Goal: Task Accomplishment & Management: Manage account settings

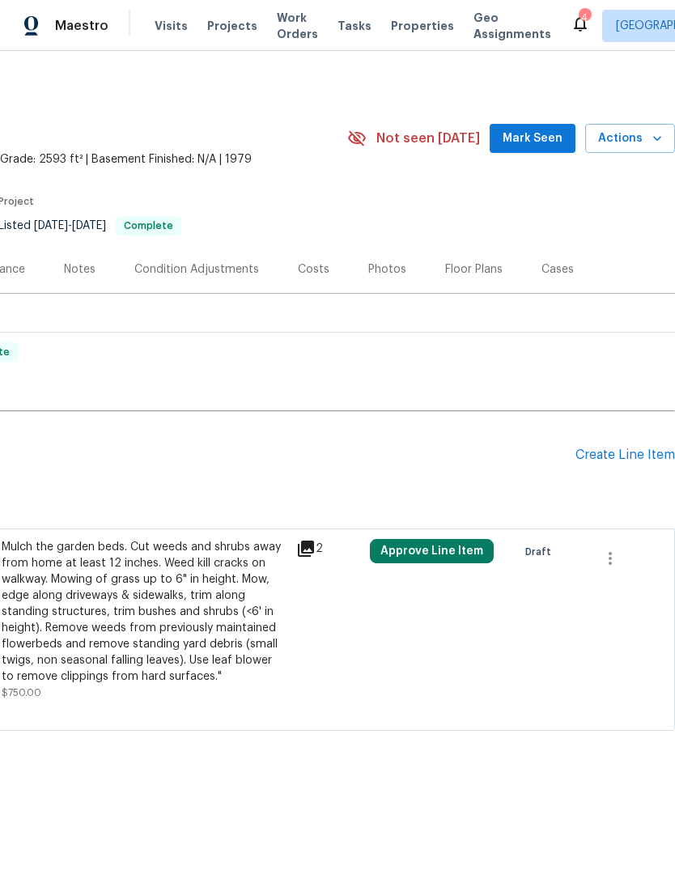
scroll to position [0, 239]
click at [621, 460] on div "Create Line Item" at bounding box center [625, 454] width 100 height 15
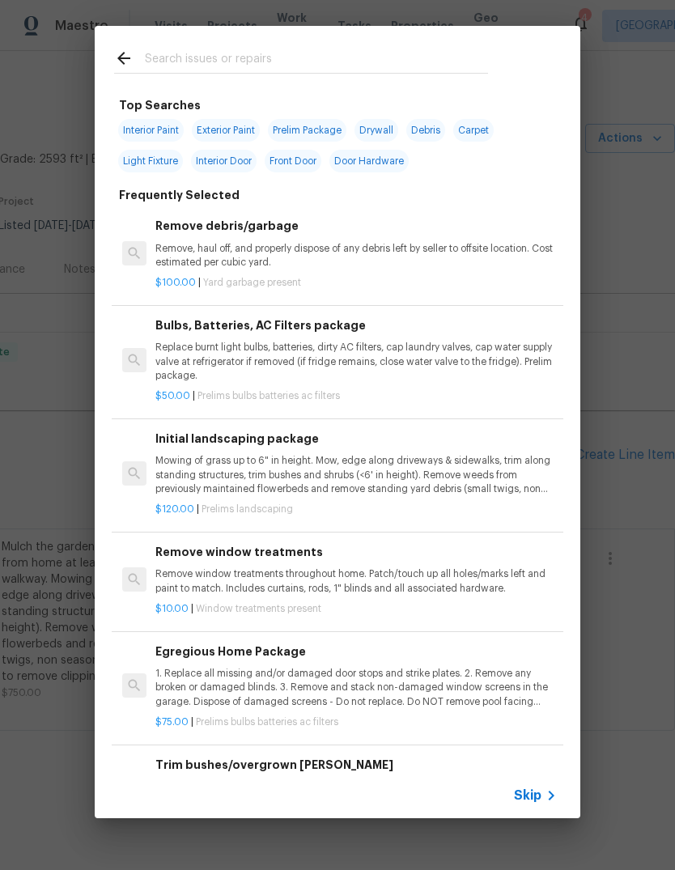
click at [368, 52] on input "text" at bounding box center [316, 61] width 343 height 24
type input "Closet"
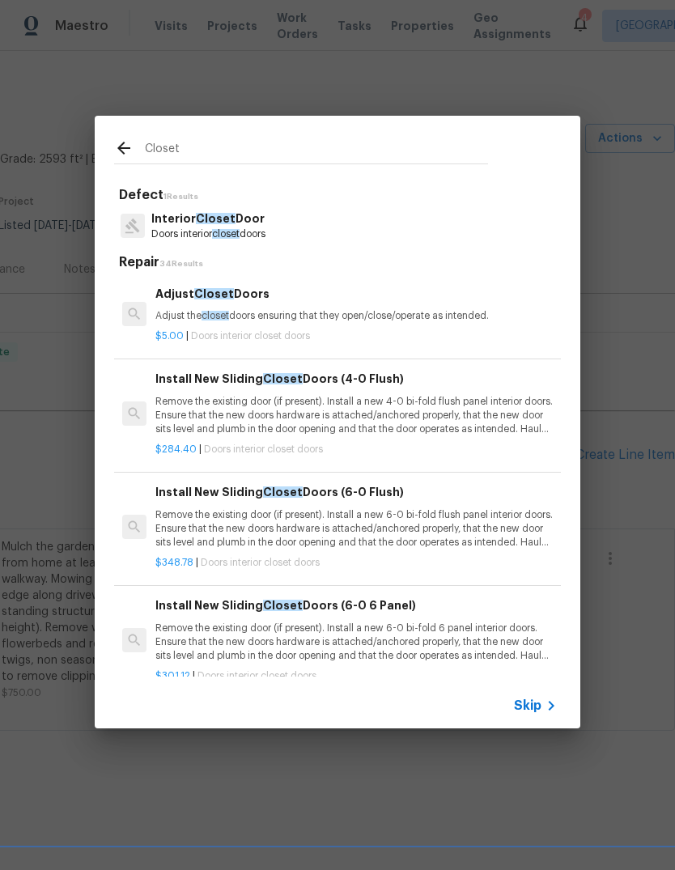
click at [448, 313] on p "Adjust the closet doors ensuring that they open/close/operate as intended." at bounding box center [355, 316] width 401 height 14
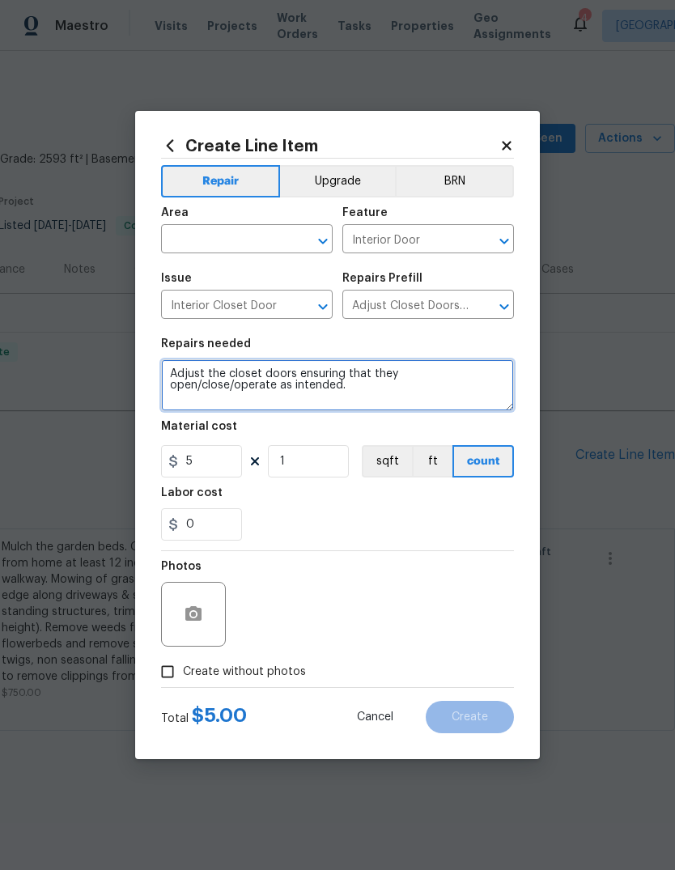
click at [350, 405] on textarea "Adjust the closet doors ensuring that they open/close/operate as intended." at bounding box center [337, 385] width 353 height 52
click at [189, 400] on textarea "Adjust the closet doors ensuring that they open/close/operate as intended. Add …" at bounding box center [337, 385] width 353 height 52
click at [409, 396] on textarea "Adjust the closet doors ensuring that they open/close/operate as intended. Add …" at bounding box center [337, 385] width 353 height 52
click at [417, 411] on textarea "Adjust the closet doors ensuring that they open/close/operate as intended. Add …" at bounding box center [337, 385] width 353 height 52
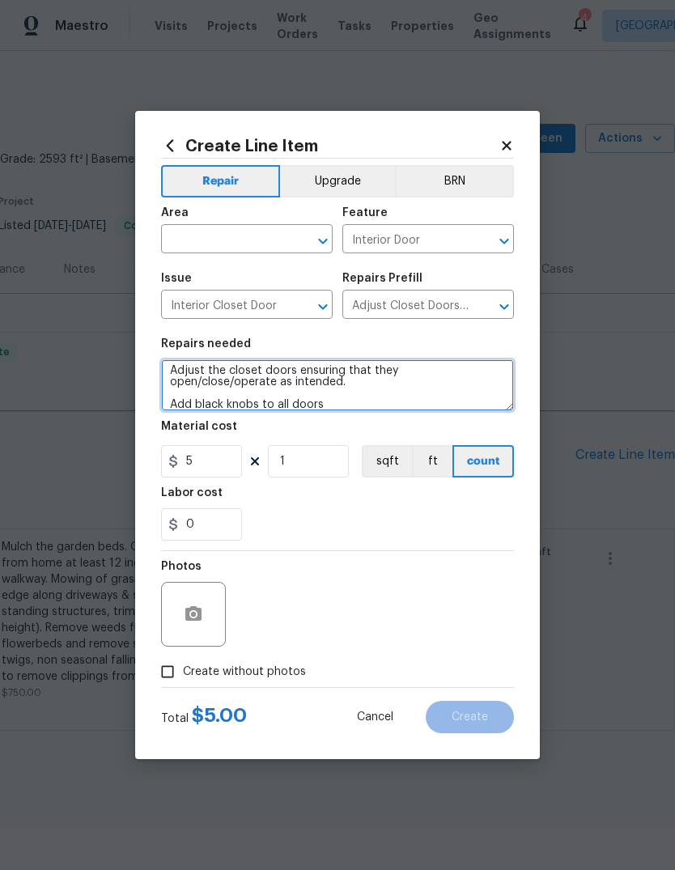
type textarea "Adjust the closet doors ensuring that they open/close/operate as intended. Add …"
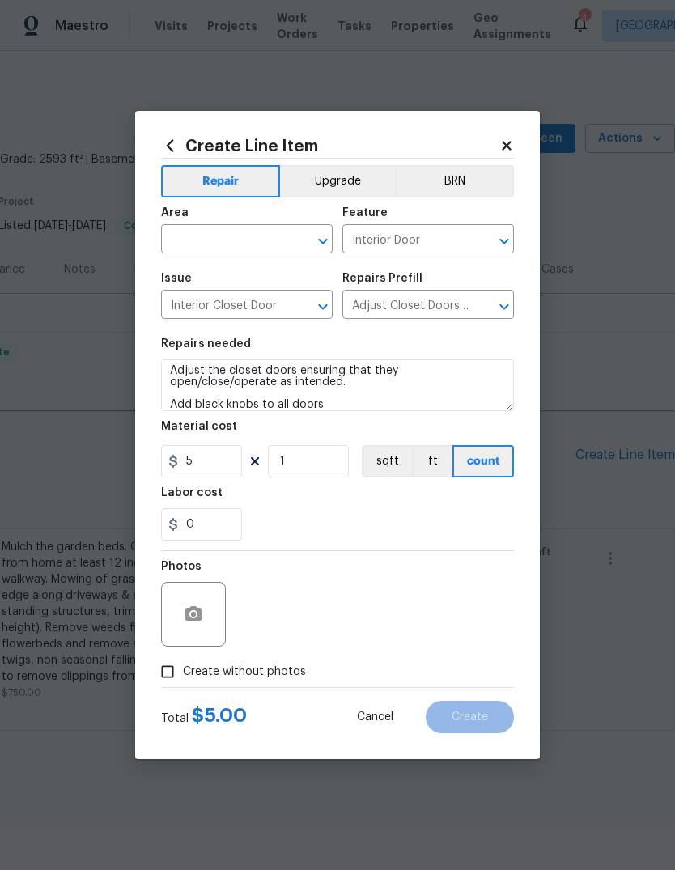
click at [423, 339] on section "Repairs needed Adjust the closet doors ensuring that they open/close/operate as…" at bounding box center [337, 439] width 353 height 222
click at [270, 235] on input "text" at bounding box center [224, 240] width 126 height 25
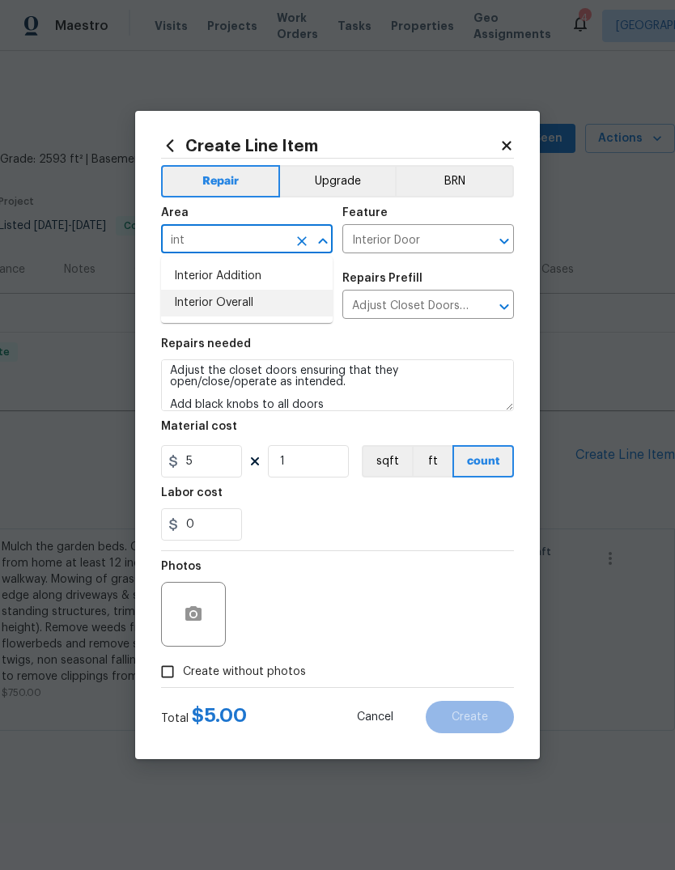
click at [278, 305] on li "Interior Overall" at bounding box center [247, 303] width 172 height 27
type input "Interior Overall"
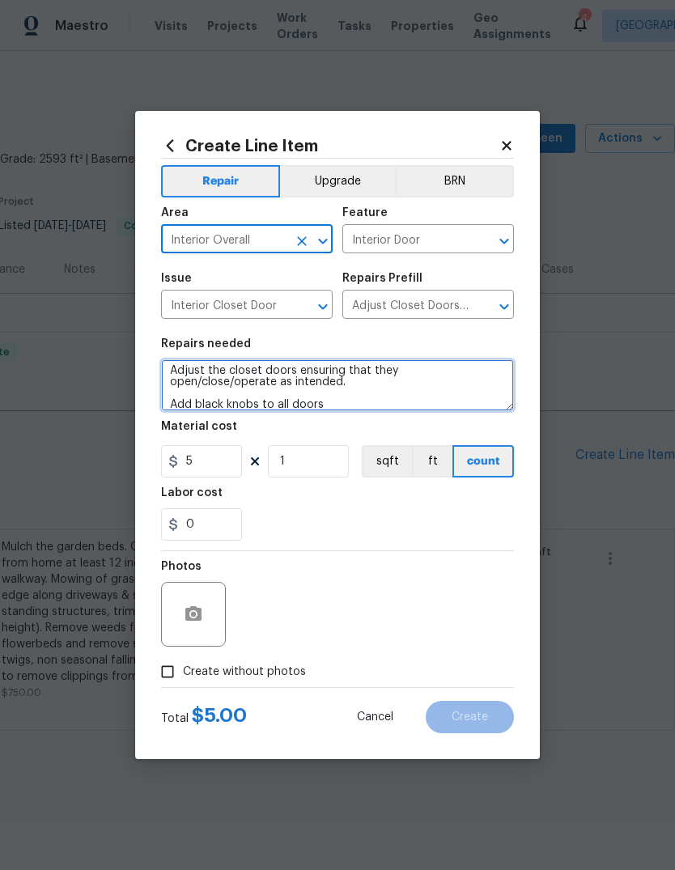
click at [407, 397] on textarea "Adjust the closet doors ensuring that they open/close/operate as intended. Add …" at bounding box center [337, 385] width 353 height 52
click at [406, 393] on textarea "Adjust the closet doors ensuring that they open/close/operate as intended. Add …" at bounding box center [337, 385] width 353 height 52
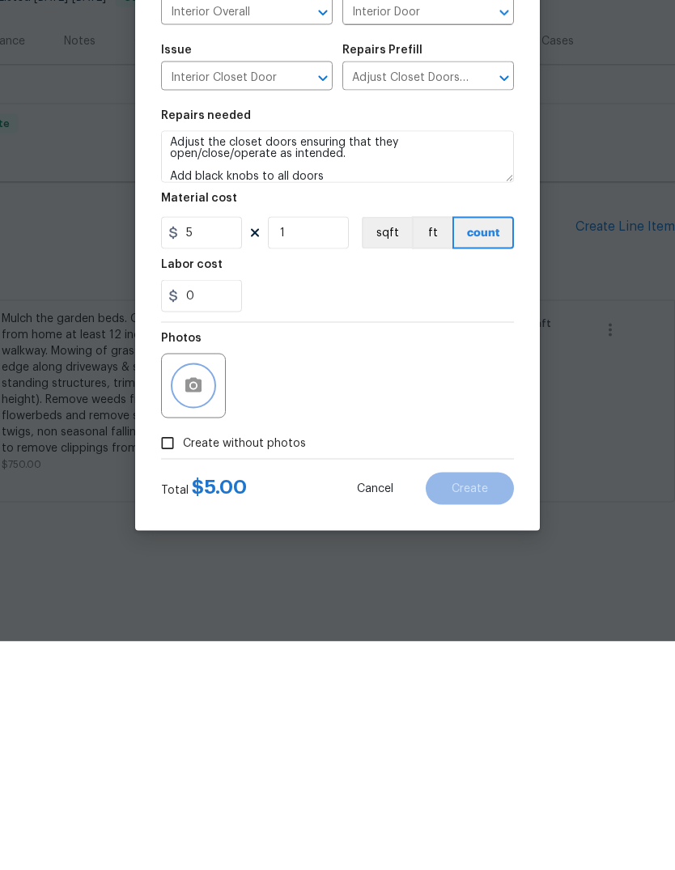
click at [189, 606] on icon "button" at bounding box center [193, 613] width 16 height 15
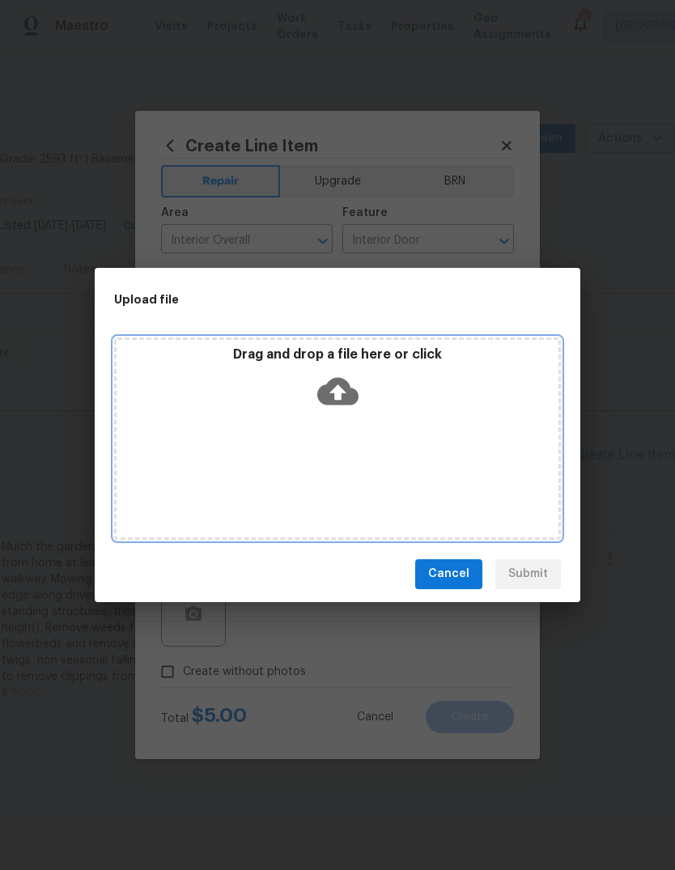
click at [431, 337] on div "Drag and drop a file here or click" at bounding box center [337, 438] width 447 height 202
click at [445, 362] on p "Drag and drop a file here or click" at bounding box center [338, 354] width 442 height 17
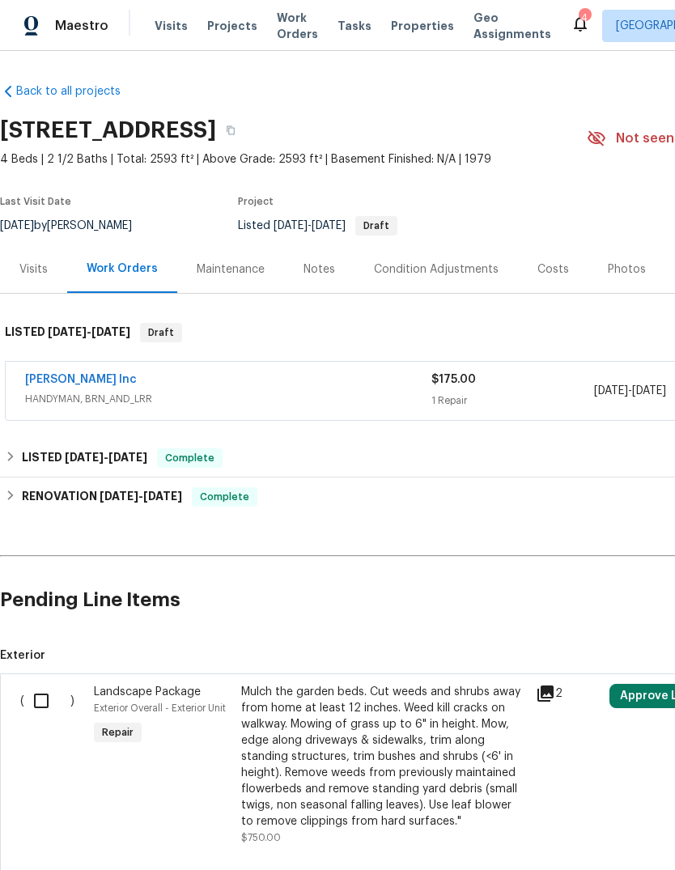
click at [310, 401] on span "HANDYMAN, BRN_AND_LRR" at bounding box center [228, 399] width 406 height 16
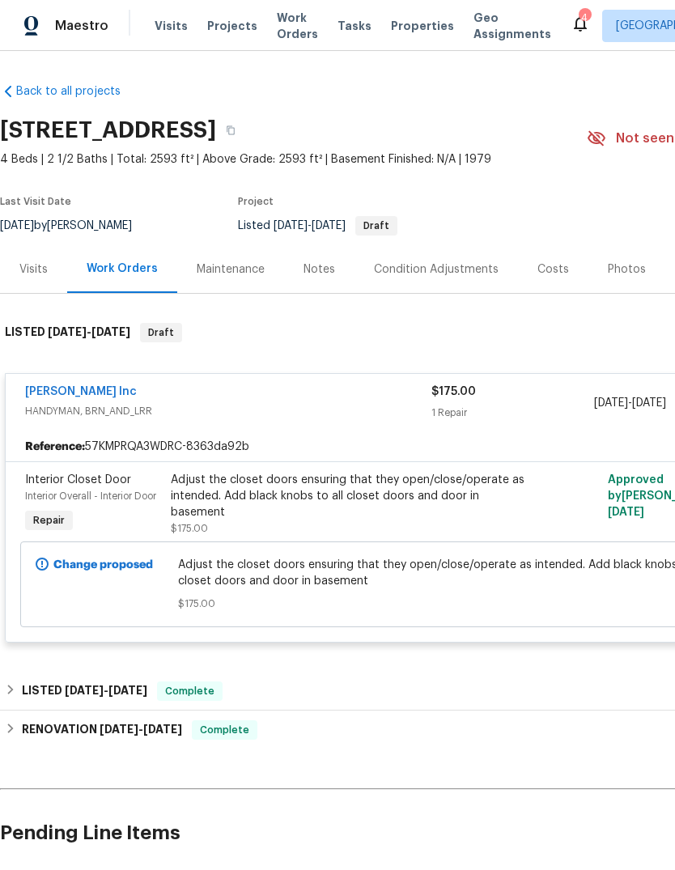
click at [278, 401] on div "Michael Radney Inc" at bounding box center [228, 392] width 406 height 19
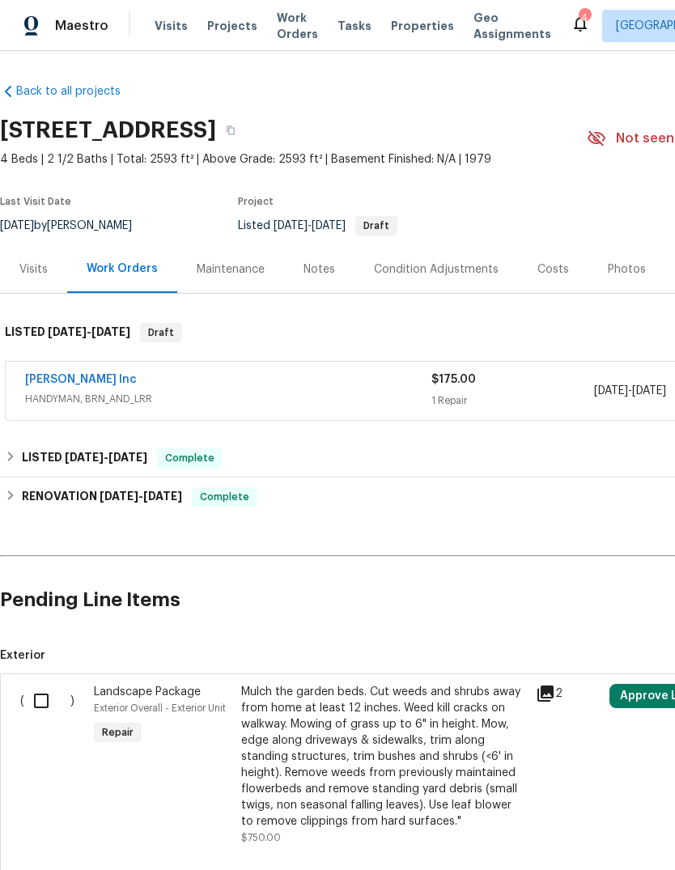
click at [113, 383] on link "Michael Radney Inc" at bounding box center [81, 379] width 112 height 11
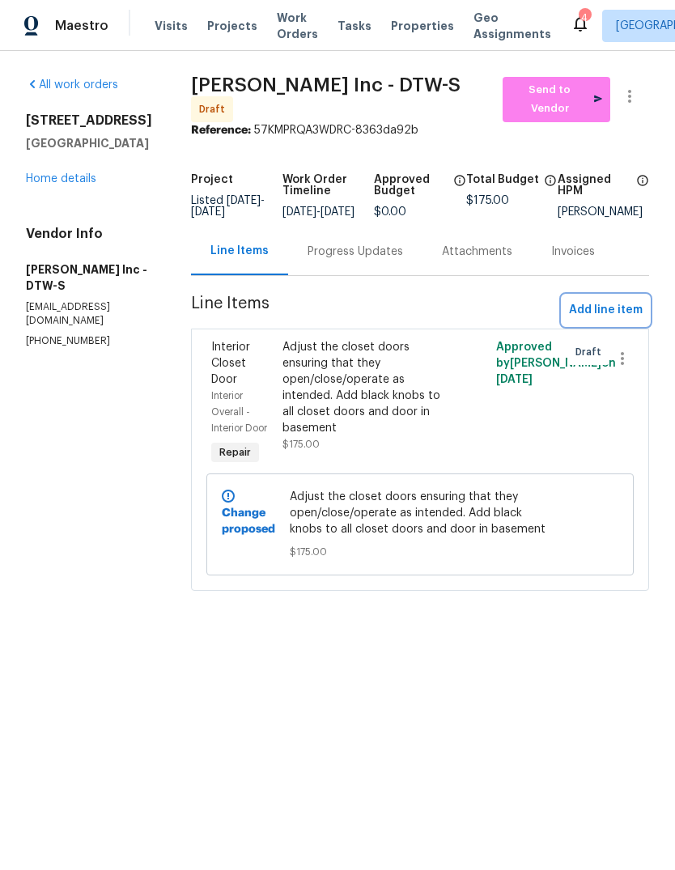
click at [617, 305] on button "Add line item" at bounding box center [605, 310] width 87 height 30
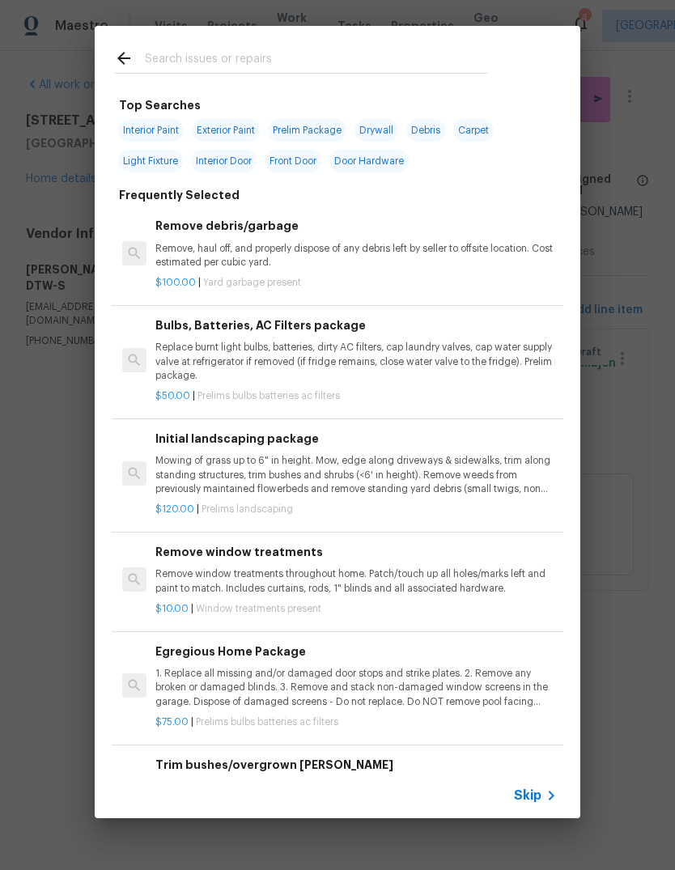
click at [323, 51] on input "text" at bounding box center [316, 61] width 343 height 24
type input "Clean"
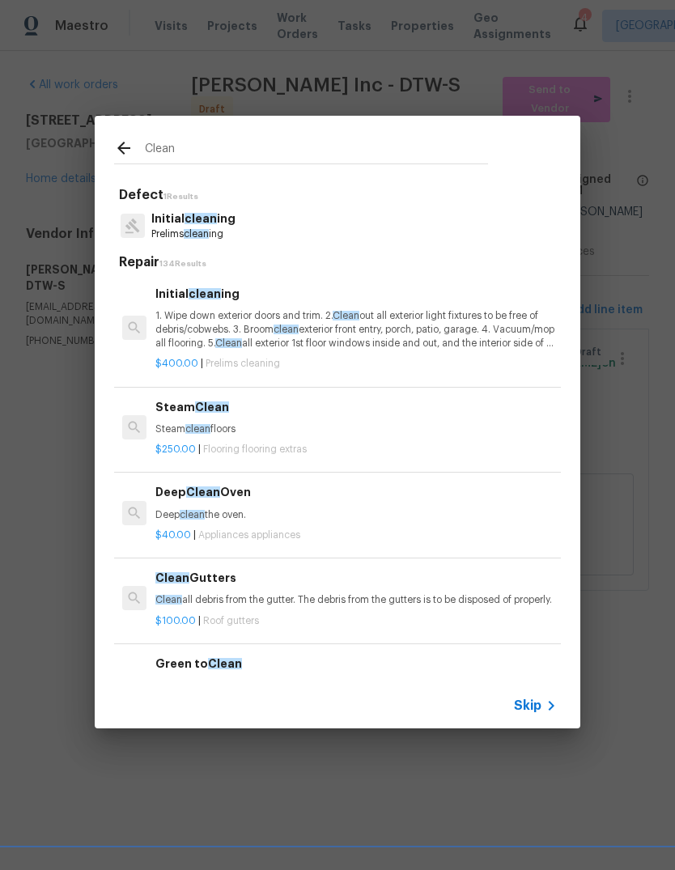
click at [451, 332] on p "1. Wipe down exterior doors and trim. 2. Clean out all exterior light fixtures …" at bounding box center [355, 329] width 401 height 41
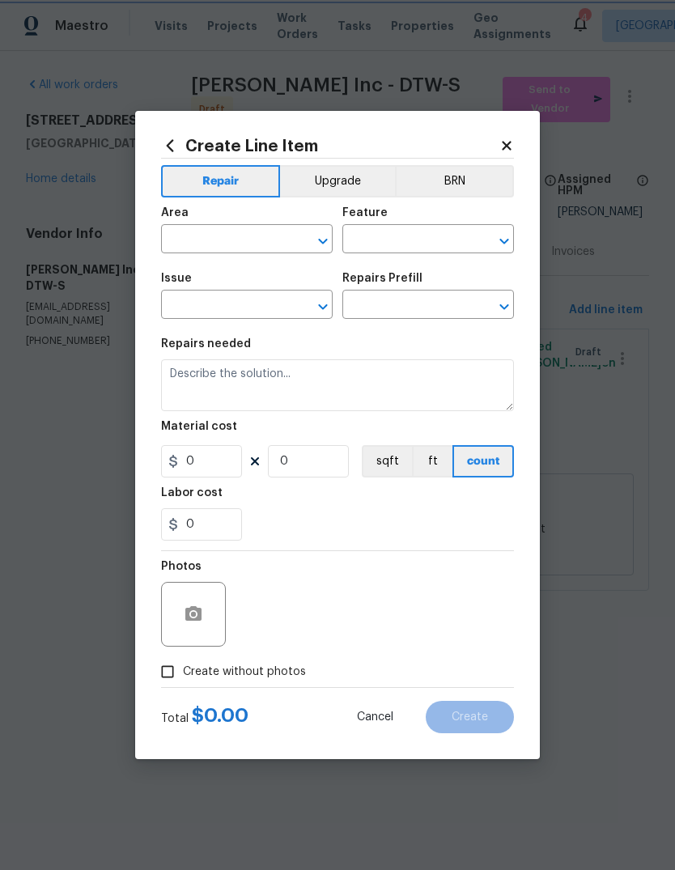
type input "Home Readiness Packages"
type input "Initial cleaning"
type input "Initial cleaning $400.00"
type textarea "1. Wipe down exterior doors and trim. 2. Clean out all exterior light fixtures …"
type input "400"
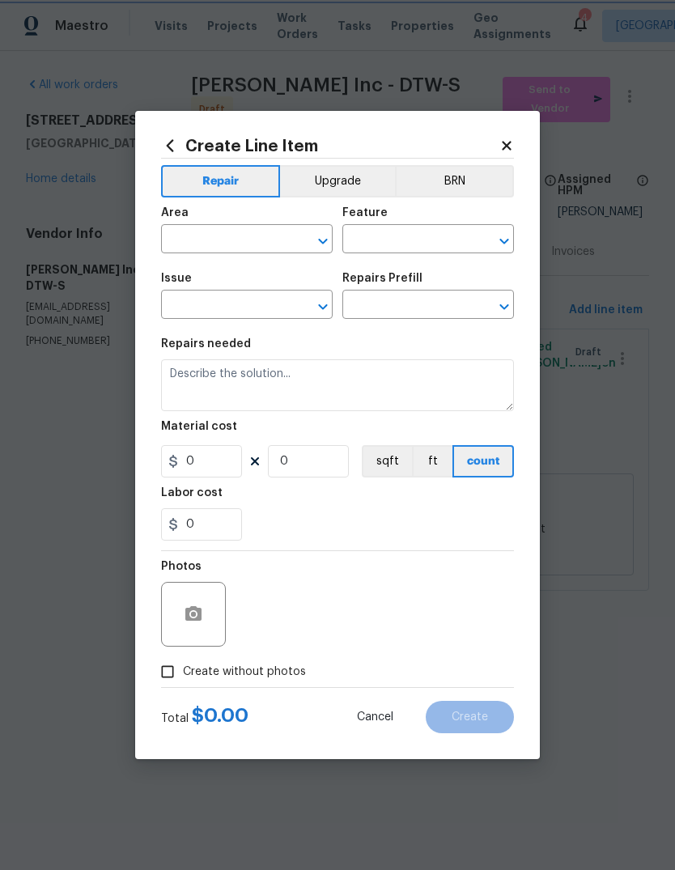
type input "1"
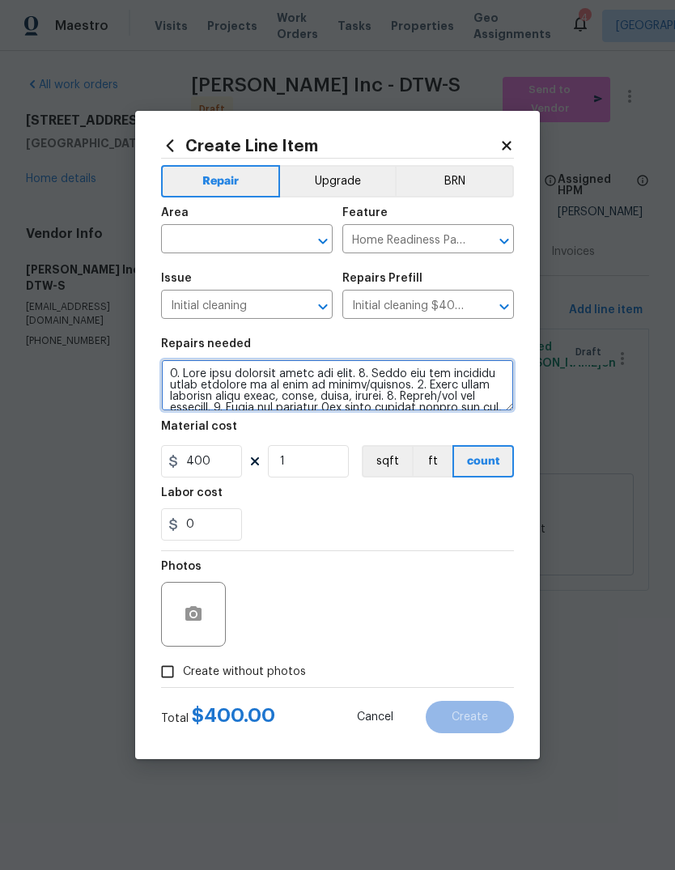
click at [400, 382] on textarea at bounding box center [337, 385] width 353 height 52
click at [406, 393] on textarea at bounding box center [337, 385] width 353 height 52
click at [406, 392] on textarea at bounding box center [337, 385] width 353 height 52
click at [419, 390] on textarea at bounding box center [337, 385] width 353 height 52
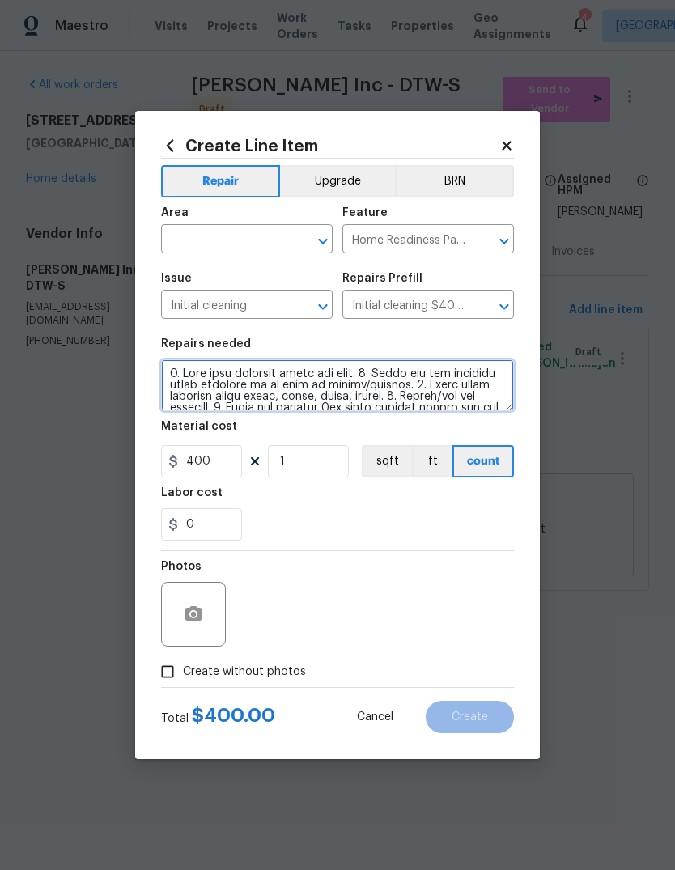
click at [418, 389] on textarea at bounding box center [337, 385] width 353 height 52
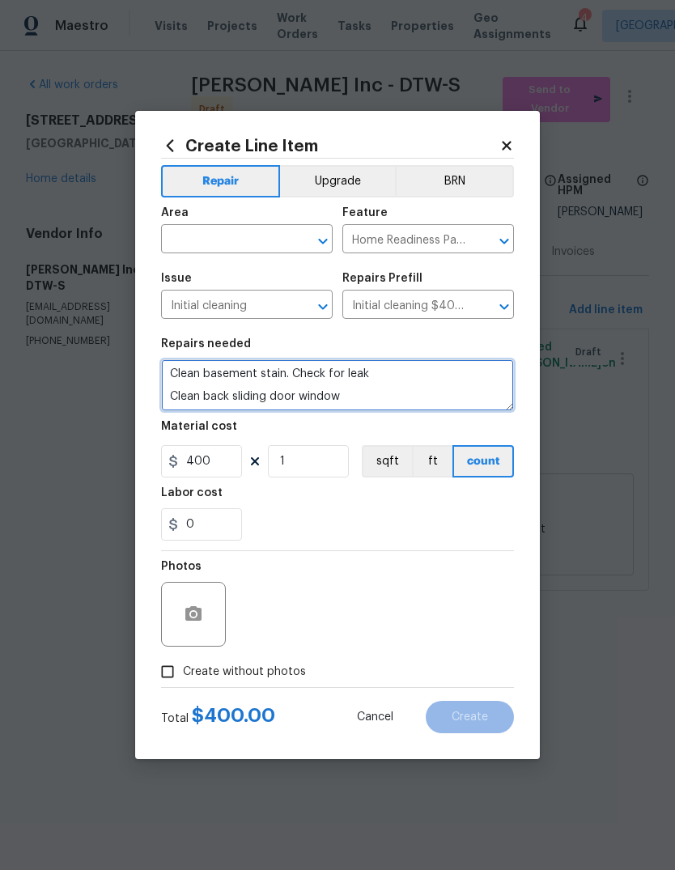
type textarea "Clean basement stain. Check for leak Clean back sliding door window"
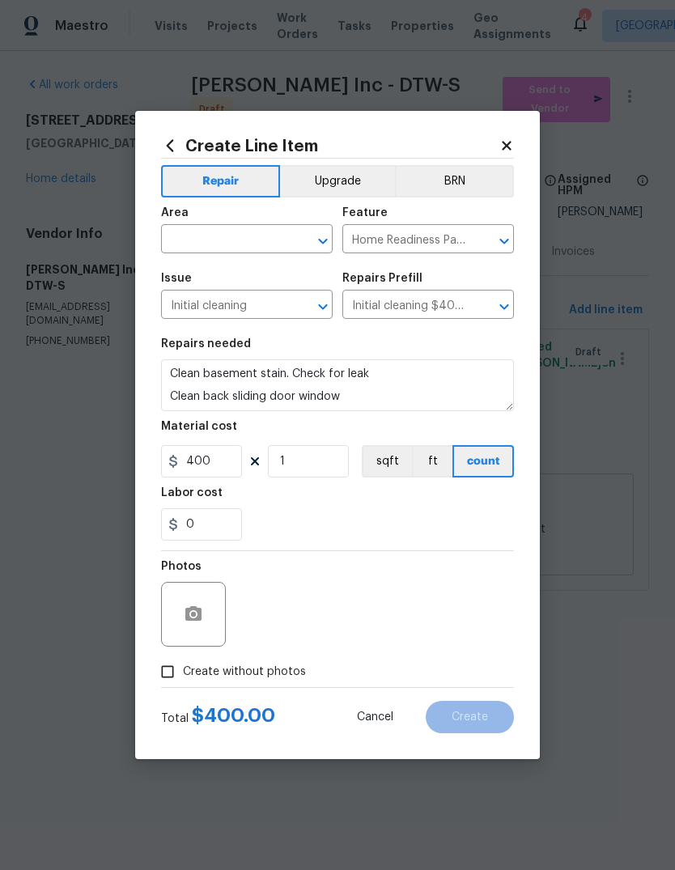
click at [405, 513] on div "0" at bounding box center [337, 524] width 353 height 32
click at [222, 466] on input "400" at bounding box center [201, 461] width 81 height 32
click at [210, 456] on input "400" at bounding box center [201, 461] width 81 height 32
click at [210, 455] on input "400" at bounding box center [201, 461] width 81 height 32
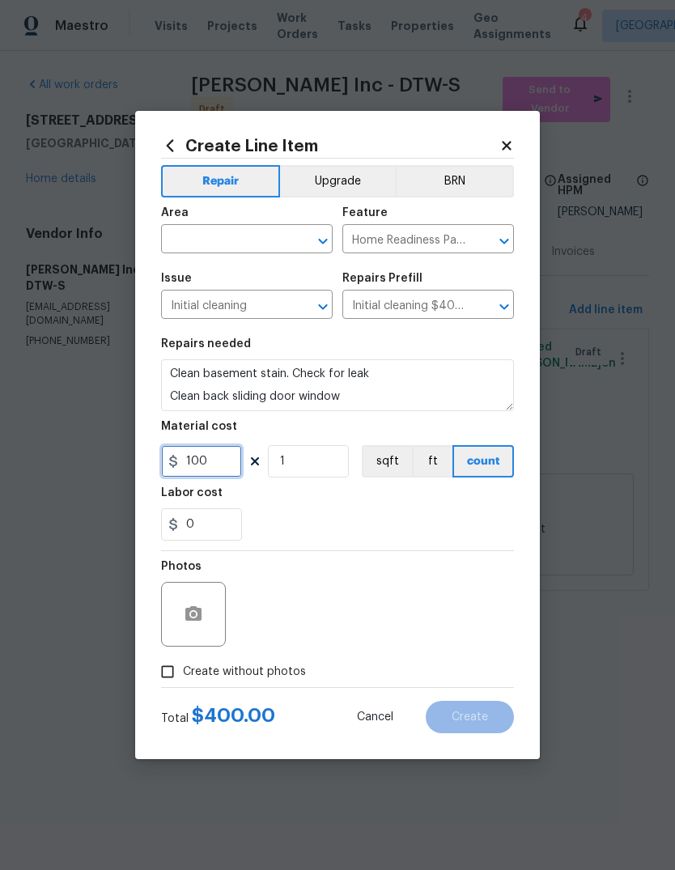
type input "100"
click at [499, 522] on div "0" at bounding box center [337, 524] width 353 height 32
click at [269, 666] on span "Create without photos" at bounding box center [244, 671] width 123 height 17
click at [183, 666] on input "Create without photos" at bounding box center [167, 671] width 31 height 31
checkbox input "true"
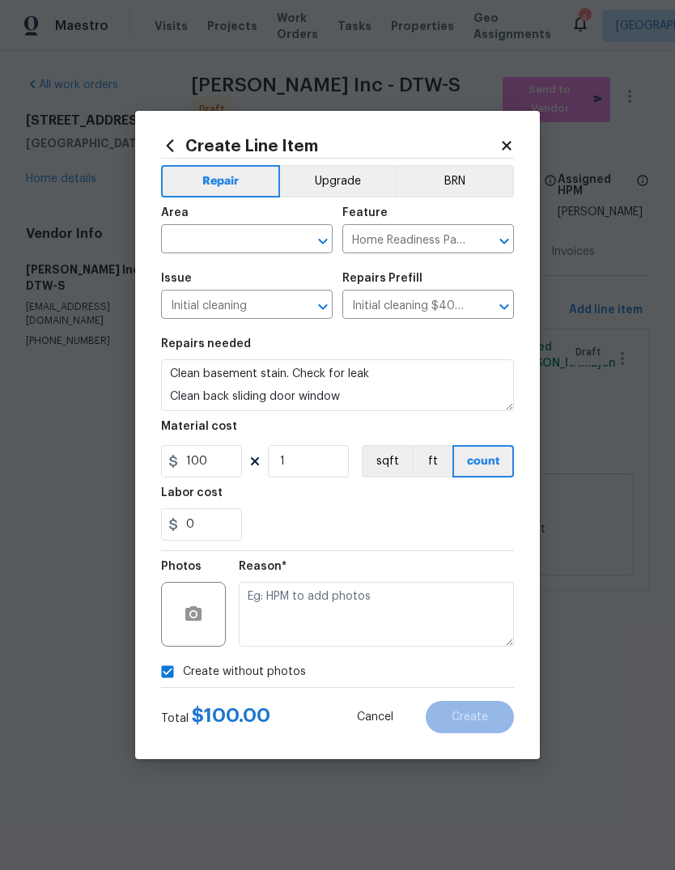
click at [354, 584] on textarea at bounding box center [376, 614] width 275 height 65
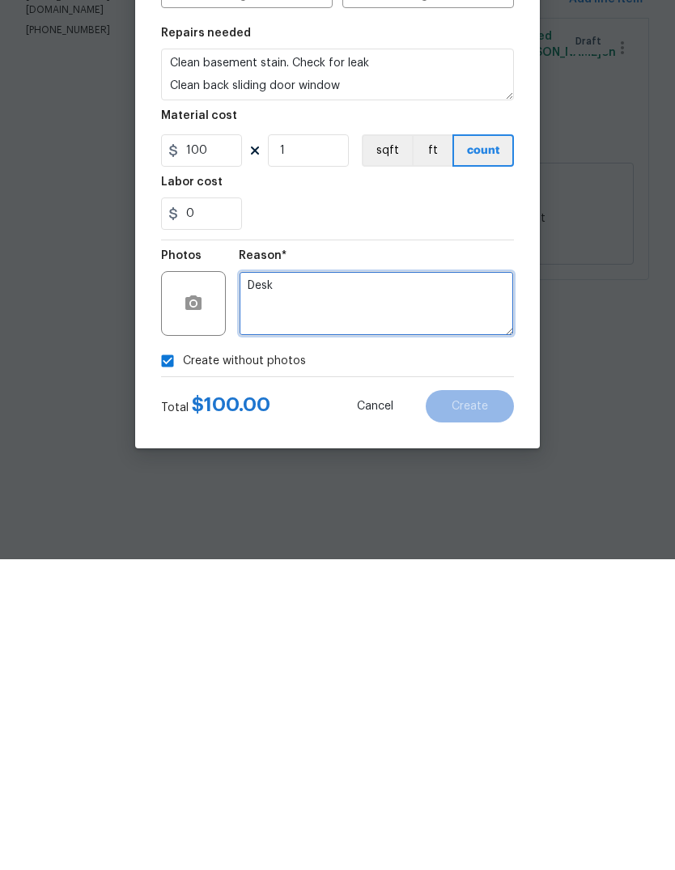
type textarea "Desk"
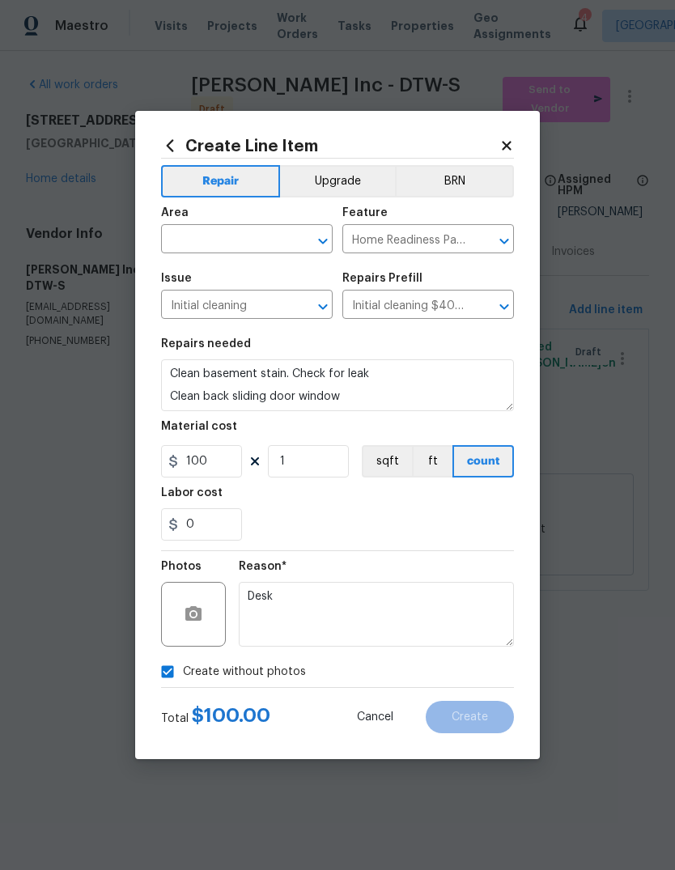
click at [248, 245] on input "text" at bounding box center [224, 240] width 126 height 25
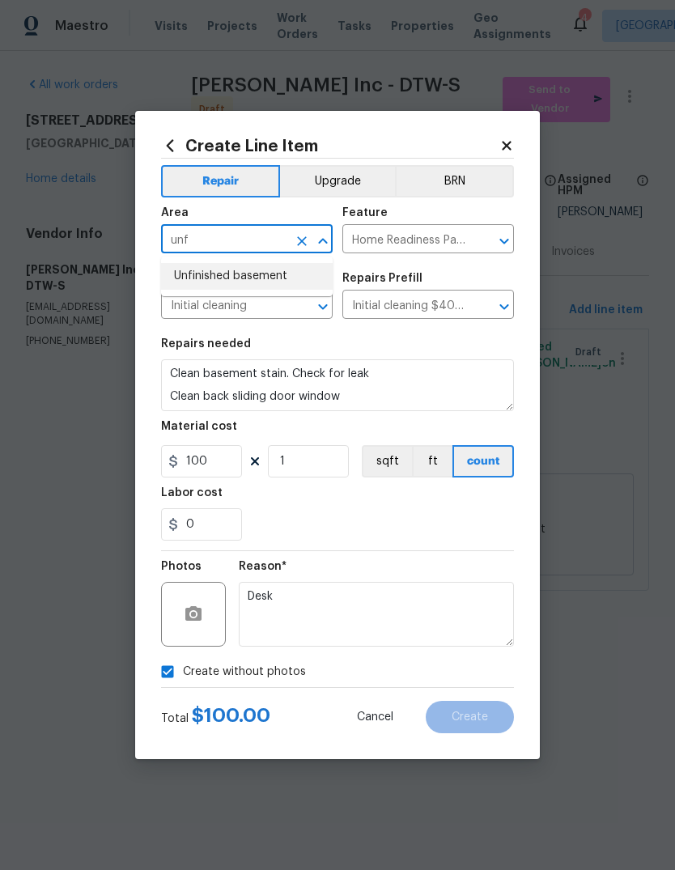
click at [307, 281] on li "Unfinished basement" at bounding box center [247, 276] width 172 height 27
type input "Unfinished basement"
click at [400, 514] on div "0" at bounding box center [337, 524] width 353 height 32
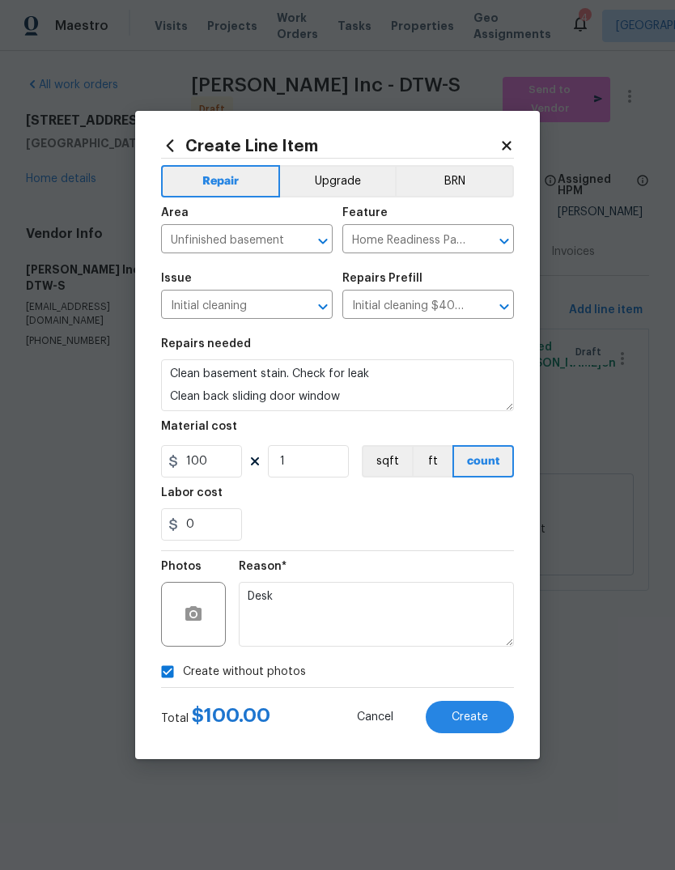
click at [494, 707] on button "Create" at bounding box center [470, 717] width 88 height 32
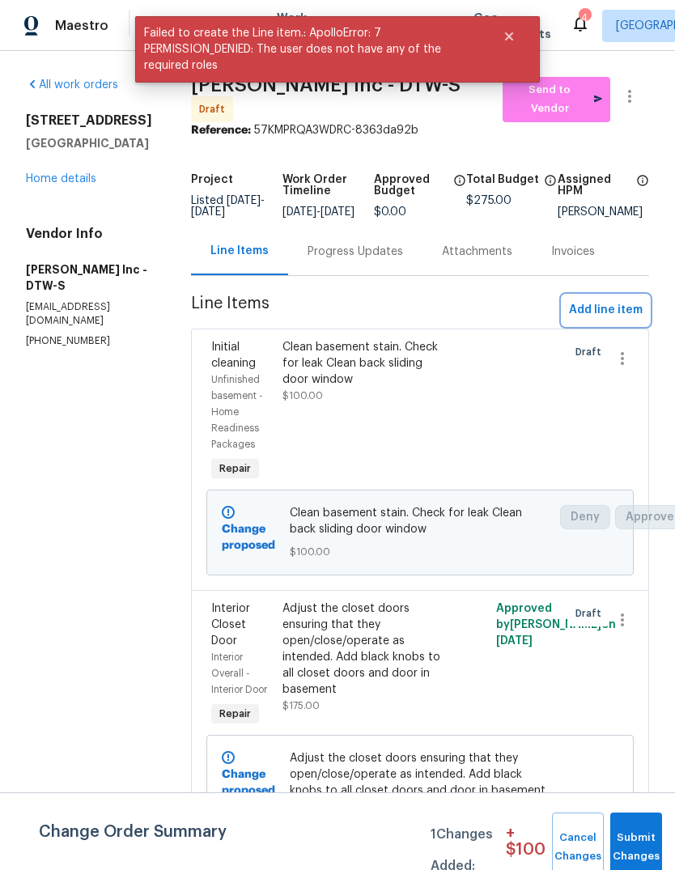
click at [608, 311] on span "Add line item" at bounding box center [606, 310] width 74 height 20
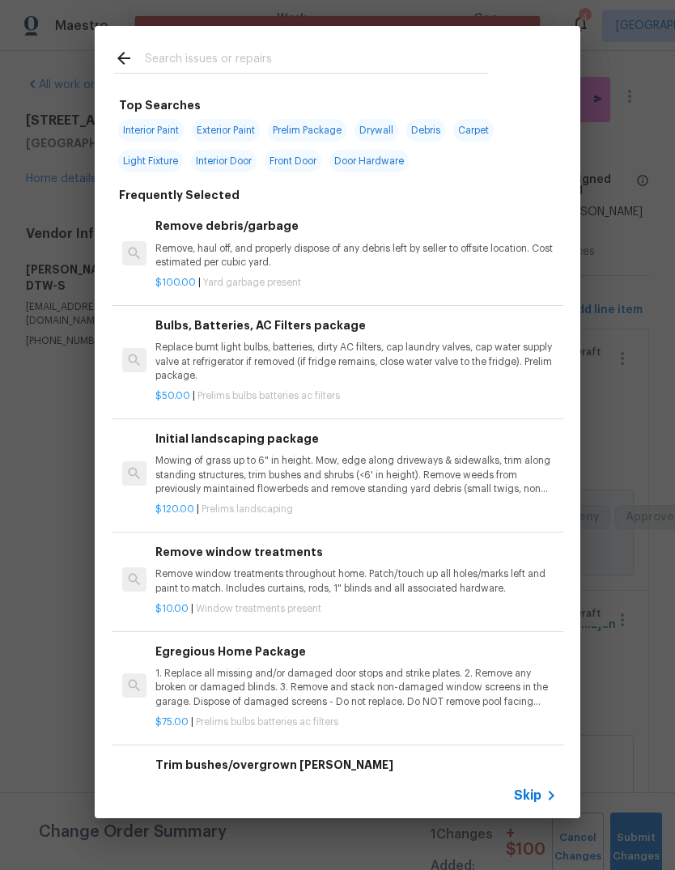
click at [347, 53] on input "text" at bounding box center [316, 61] width 343 height 24
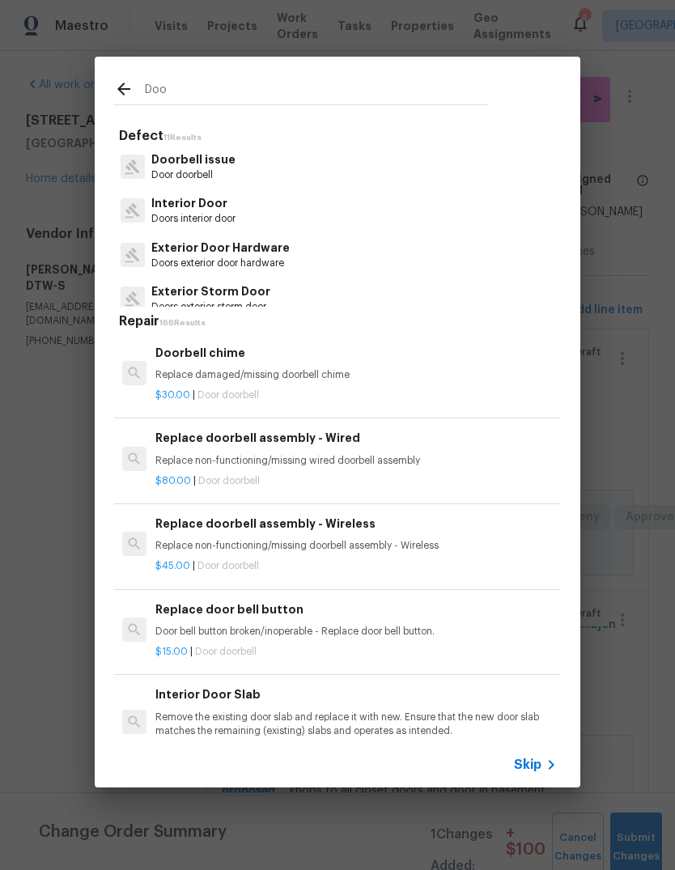
type input "Door"
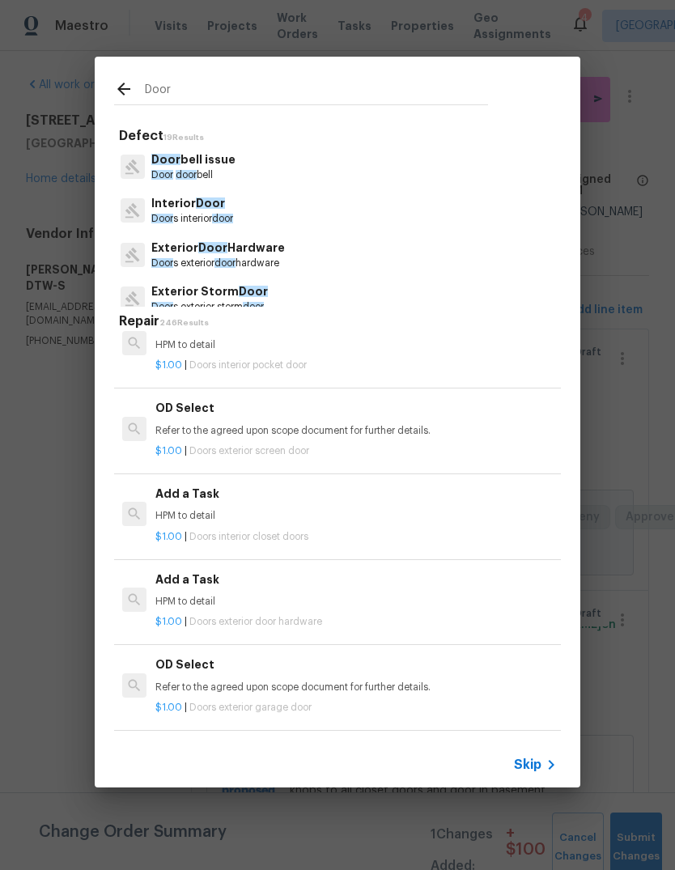
scroll to position [5361, 0]
click at [366, 523] on div "$1.00 | Doors interior closet doors" at bounding box center [355, 533] width 401 height 20
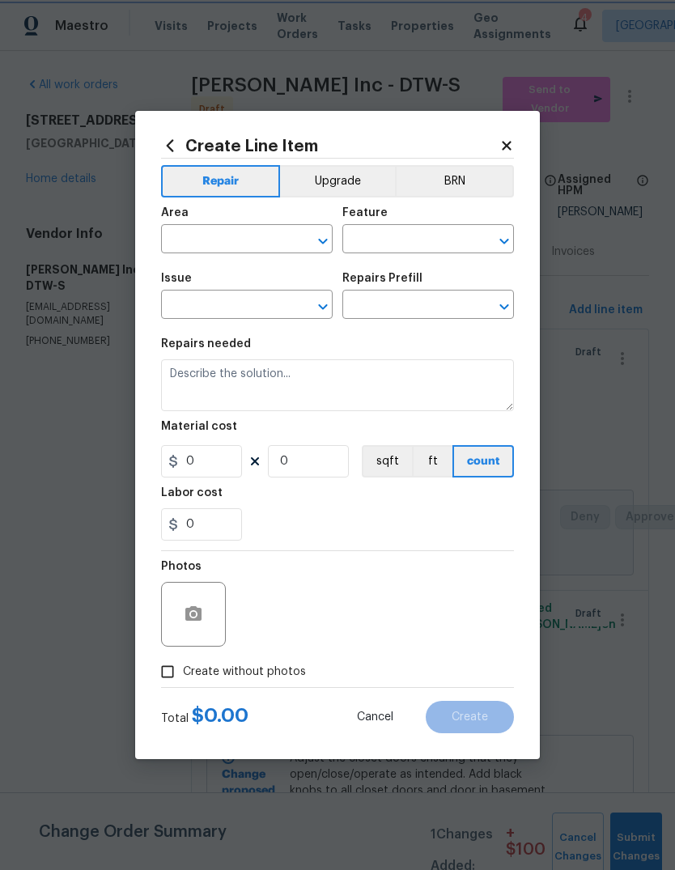
type input "Interior Door"
type input "Interior Closet Door"
type textarea "HPM to detail"
type input "1"
type input "Add a Task $1.00"
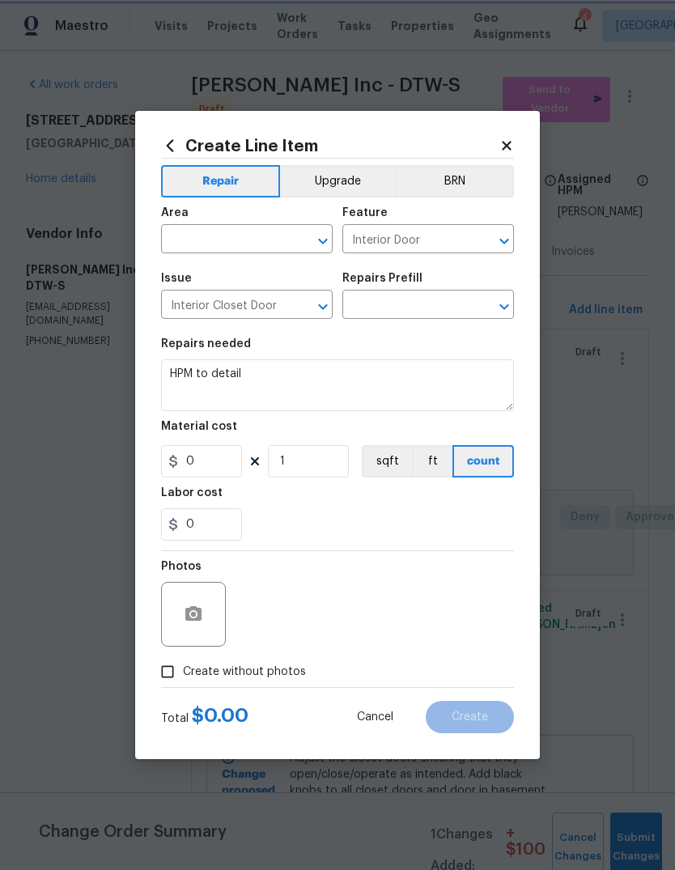
type input "1"
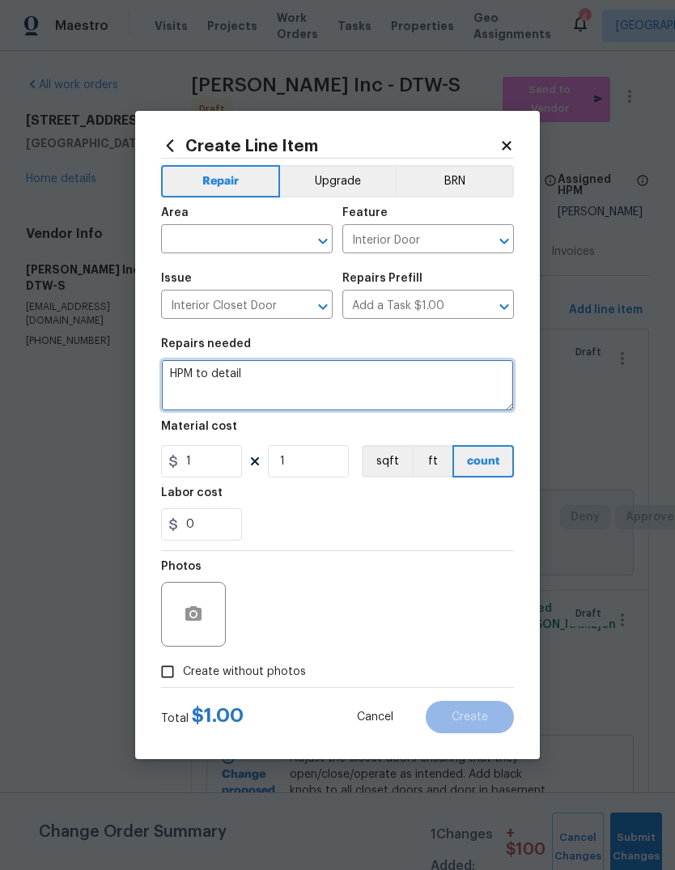
click at [298, 376] on textarea "HPM to detail" at bounding box center [337, 385] width 353 height 52
click at [298, 375] on textarea "HPM to detail" at bounding box center [337, 385] width 353 height 52
click at [313, 386] on textarea "HPM to detail" at bounding box center [337, 385] width 353 height 52
click at [313, 385] on textarea "HPM to detail" at bounding box center [337, 385] width 353 height 52
click at [331, 399] on textarea "HPM to detail" at bounding box center [337, 385] width 353 height 52
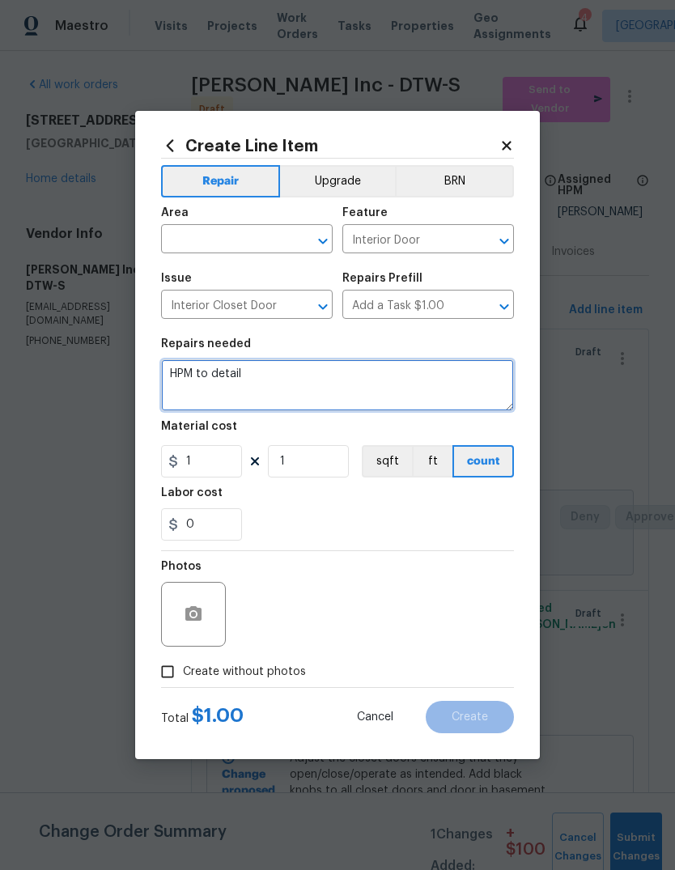
click at [331, 399] on textarea "HPM to detail" at bounding box center [337, 385] width 353 height 52
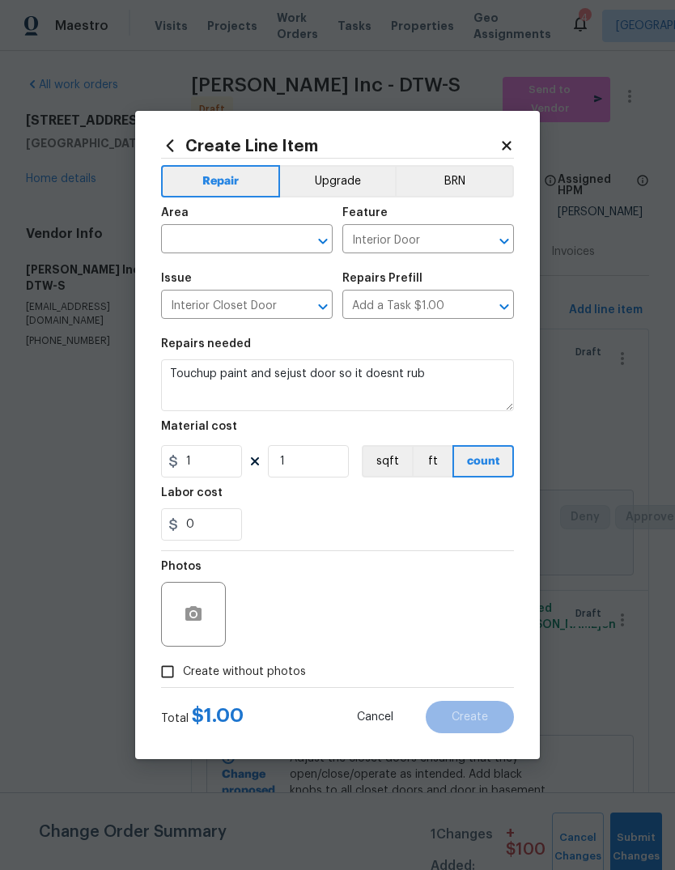
click at [383, 510] on div "0" at bounding box center [337, 524] width 353 height 32
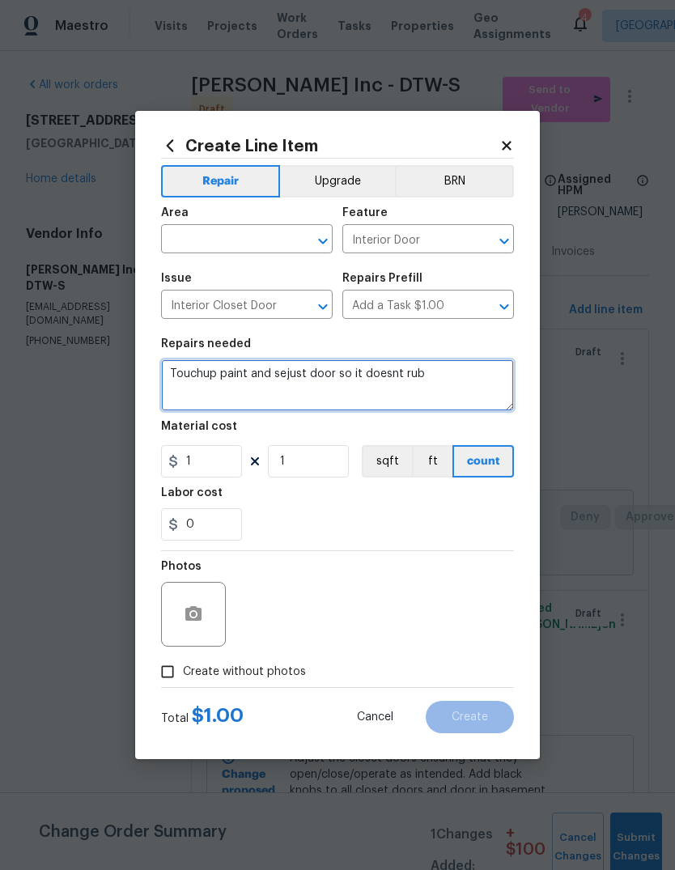
click at [375, 380] on textarea "Touchup paint and sejust door so it doesnt rub" at bounding box center [337, 385] width 353 height 52
click at [388, 373] on textarea "Touchup paint and sejust door so it doesnt rub" at bounding box center [337, 385] width 353 height 52
click at [374, 366] on textarea "Touchup paint and sejust door so it doesnt rub" at bounding box center [337, 385] width 353 height 52
click at [384, 377] on textarea "Touchup paint and sejust door so it doesnt rub" at bounding box center [337, 385] width 353 height 52
click at [284, 375] on textarea "Touchup paint and sejust door so it doesn't rub" at bounding box center [337, 385] width 353 height 52
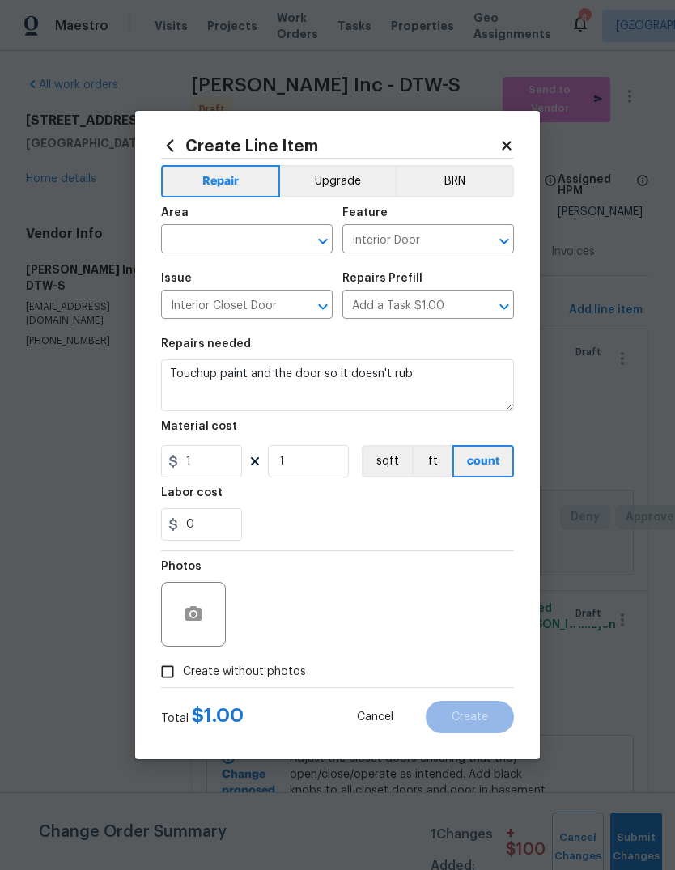
click at [399, 535] on div "0" at bounding box center [337, 524] width 353 height 32
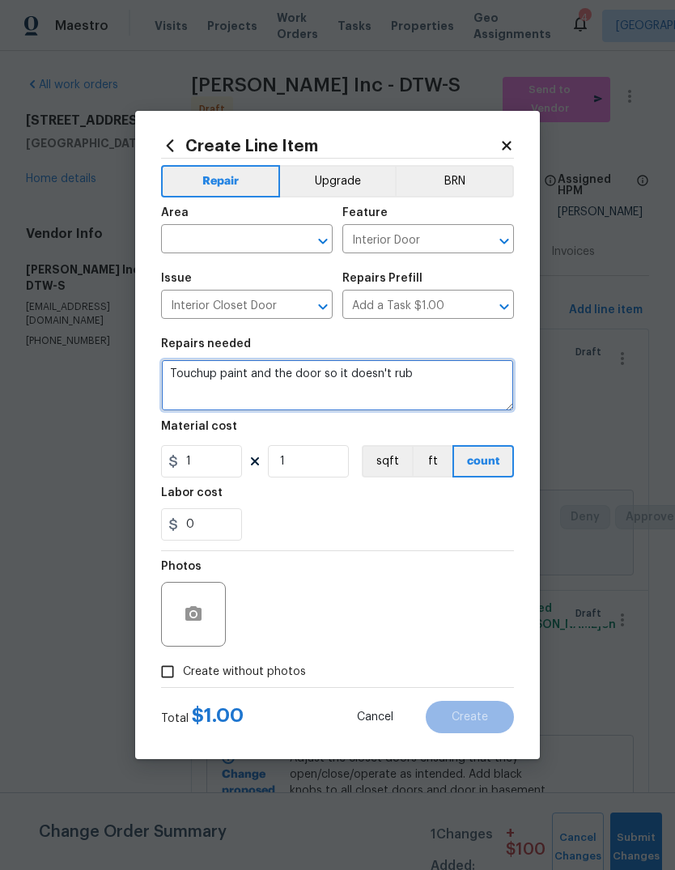
click at [273, 375] on textarea "Touchup paint and the door so it doesn't rub" at bounding box center [337, 385] width 353 height 52
type textarea "Touchup paint and adjust the door so it doesn't rub"
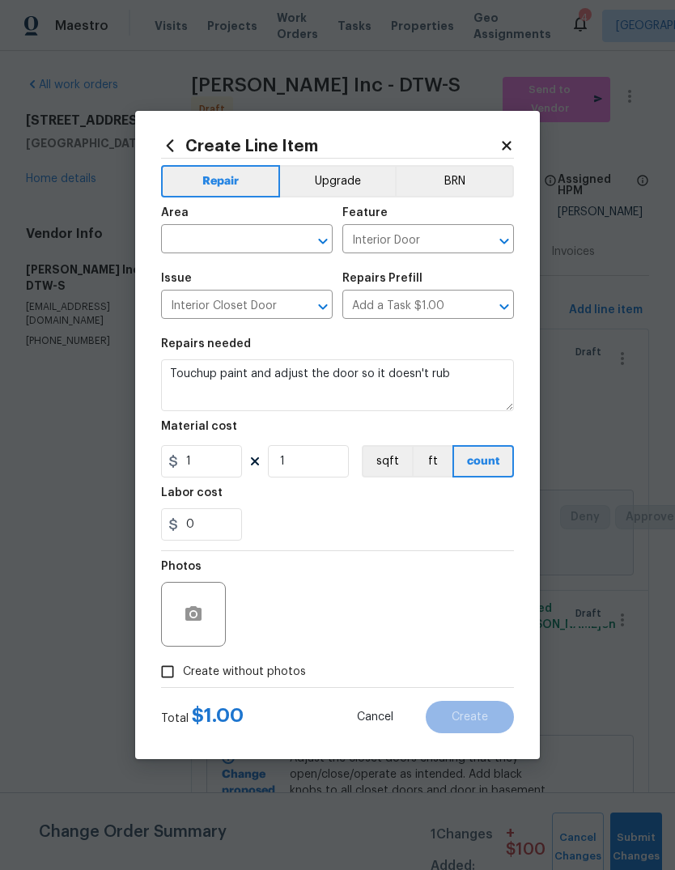
click at [365, 500] on div "Labor cost" at bounding box center [337, 497] width 353 height 21
click at [206, 477] on input "1" at bounding box center [201, 461] width 81 height 32
type input "100"
click at [378, 521] on div "0" at bounding box center [337, 524] width 353 height 32
click at [250, 235] on input "text" at bounding box center [224, 240] width 126 height 25
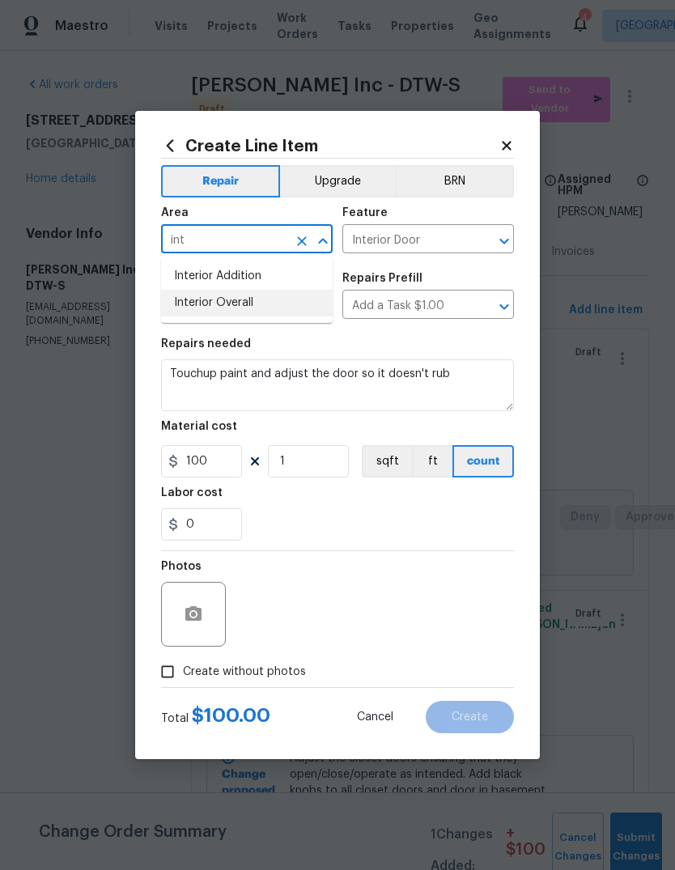
click at [266, 299] on li "Interior Overall" at bounding box center [247, 303] width 172 height 27
type input "Interior Overall"
click at [210, 460] on input "100" at bounding box center [201, 461] width 81 height 32
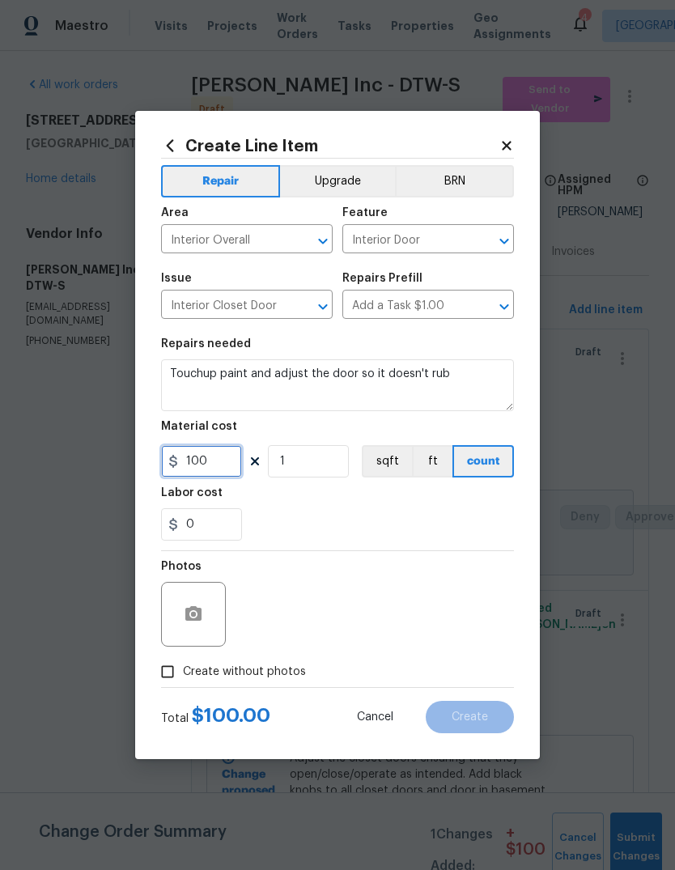
click at [210, 459] on input "100" at bounding box center [201, 461] width 81 height 32
click at [201, 466] on input "100" at bounding box center [201, 461] width 81 height 32
type input "75"
click at [455, 527] on div "0" at bounding box center [337, 524] width 353 height 32
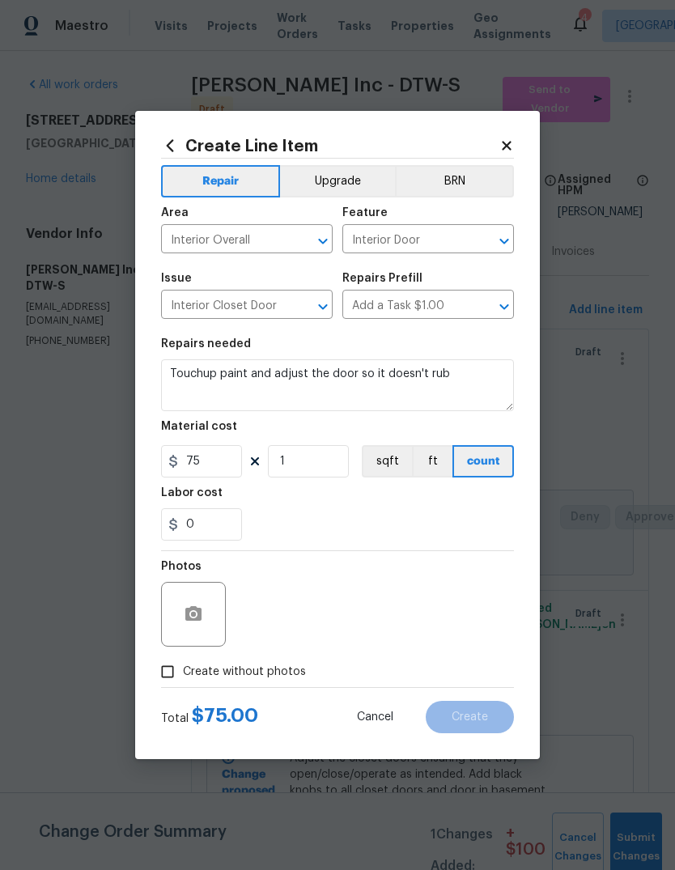
click at [273, 683] on label "Create without photos" at bounding box center [229, 671] width 154 height 31
click at [183, 683] on input "Create without photos" at bounding box center [167, 671] width 31 height 31
checkbox input "true"
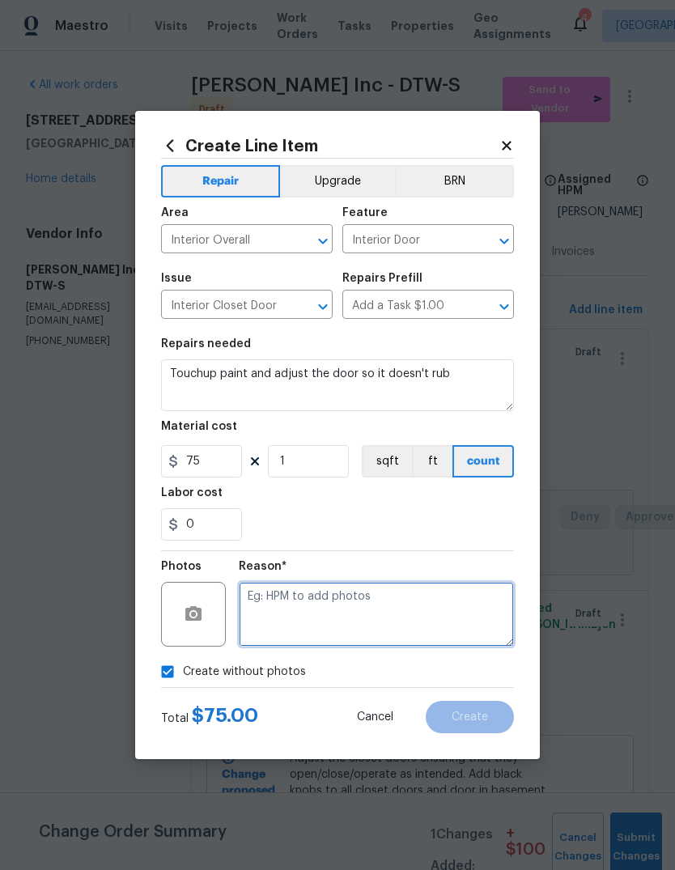
click at [359, 608] on textarea at bounding box center [376, 614] width 275 height 65
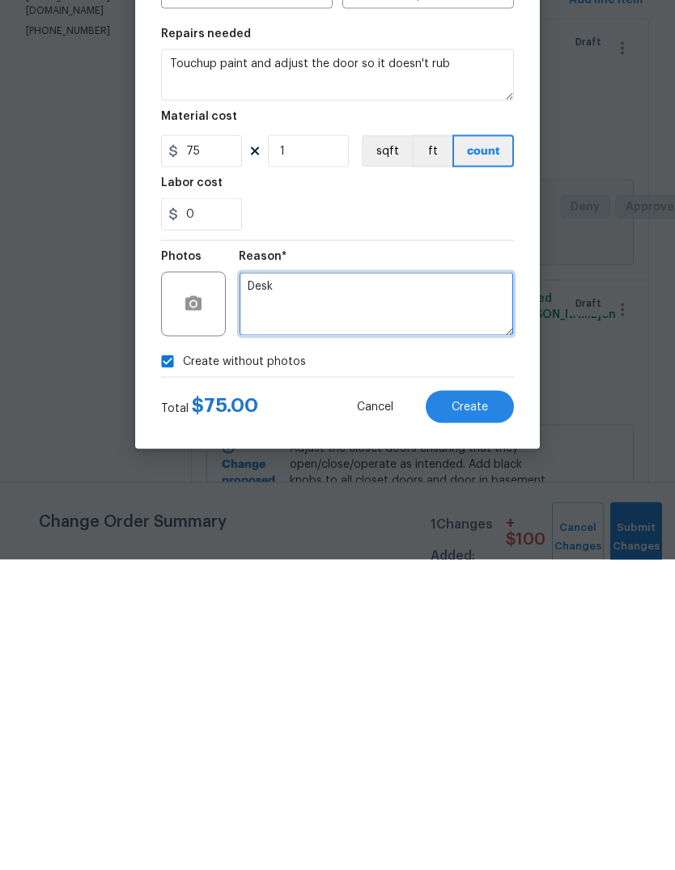
type textarea "Desk"
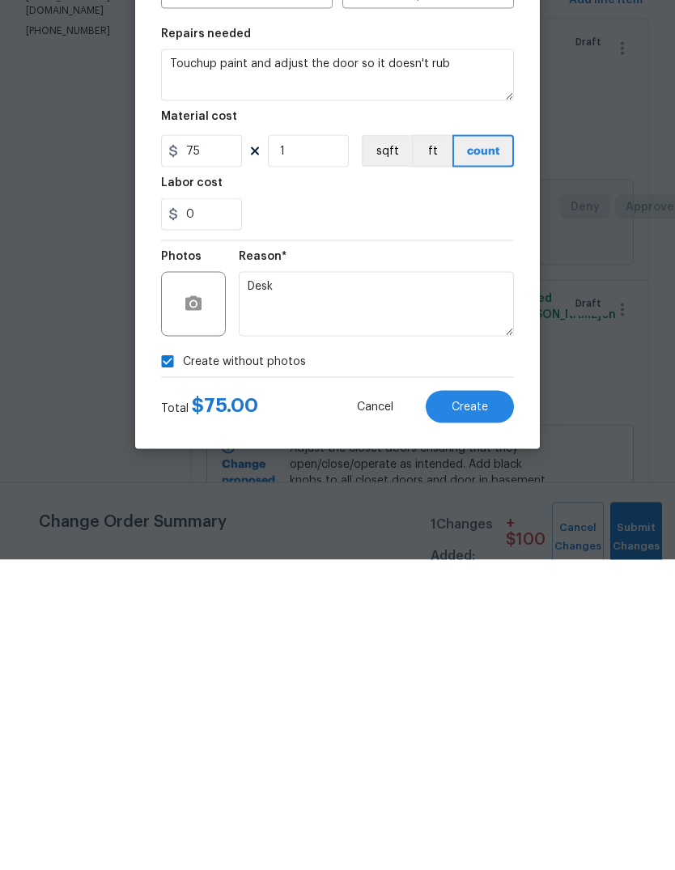
click at [488, 701] on button "Create" at bounding box center [470, 717] width 88 height 32
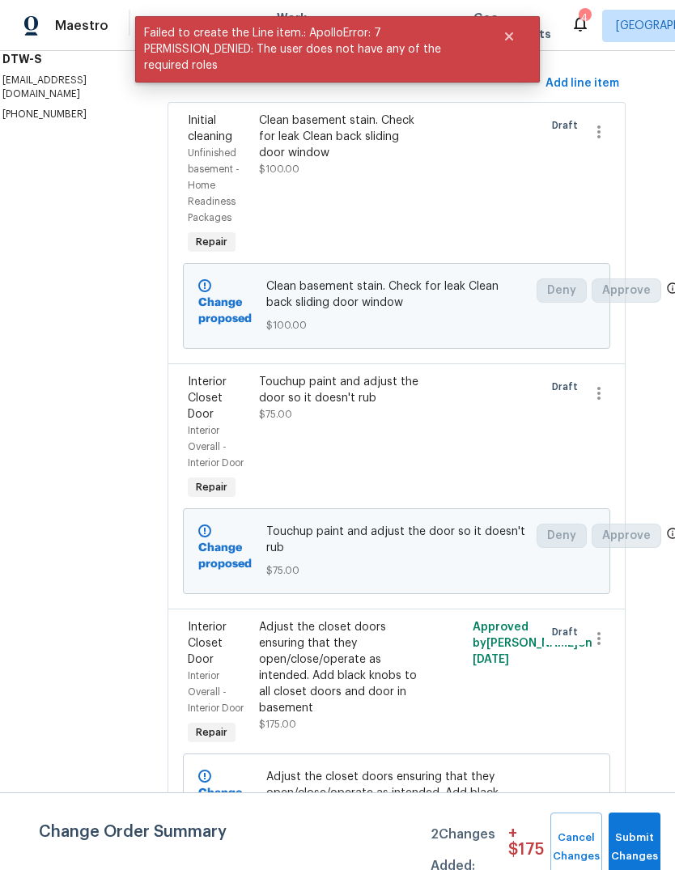
scroll to position [226, 23]
click at [634, 839] on button "Submit Changes" at bounding box center [634, 847] width 52 height 70
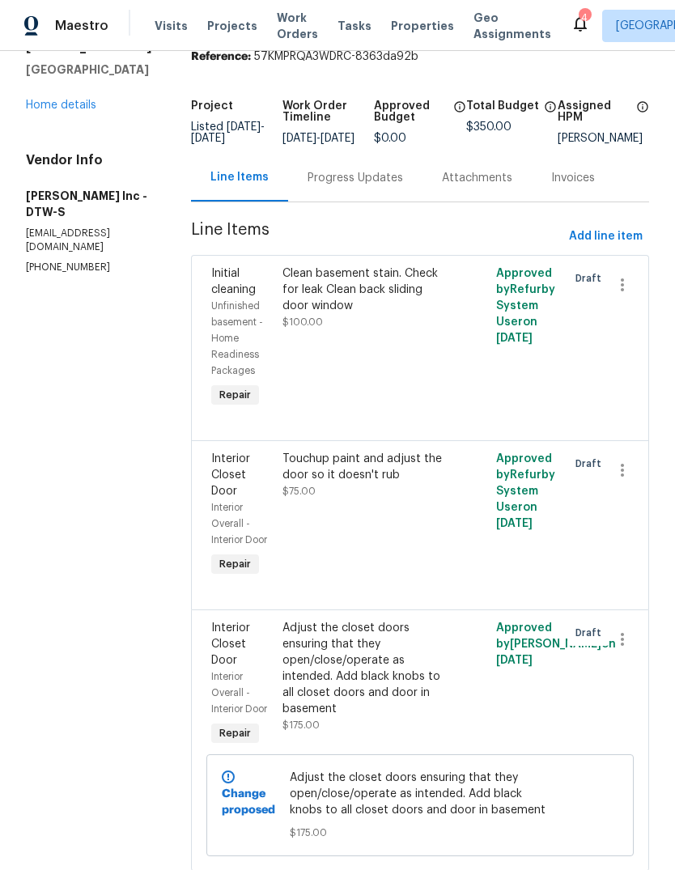
scroll to position [11, 0]
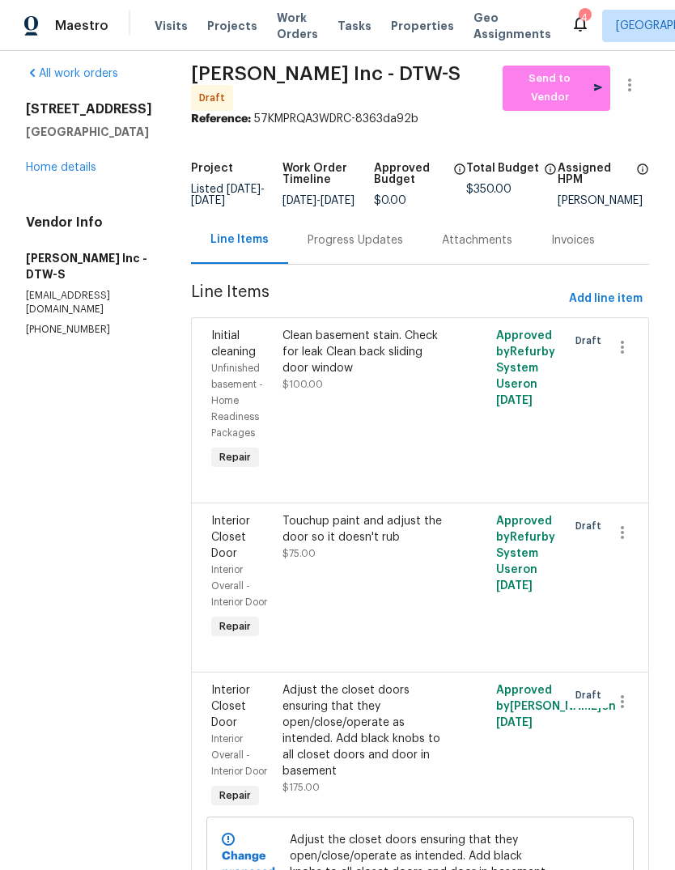
click at [389, 337] on div "Clean basement stain. Check for leak Clean back sliding door window $100.00" at bounding box center [366, 400] width 178 height 155
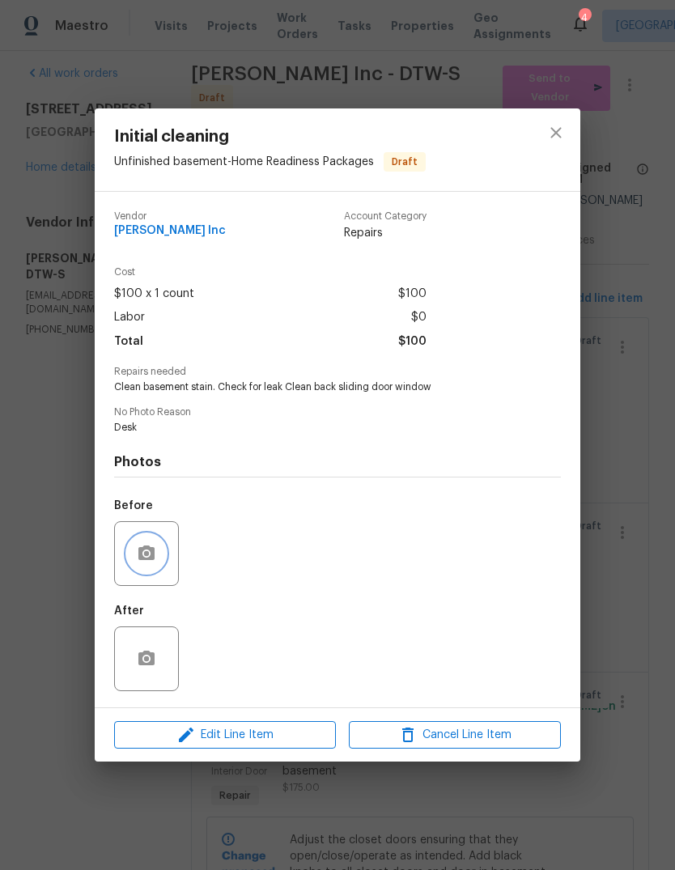
click at [158, 557] on button "button" at bounding box center [146, 553] width 39 height 39
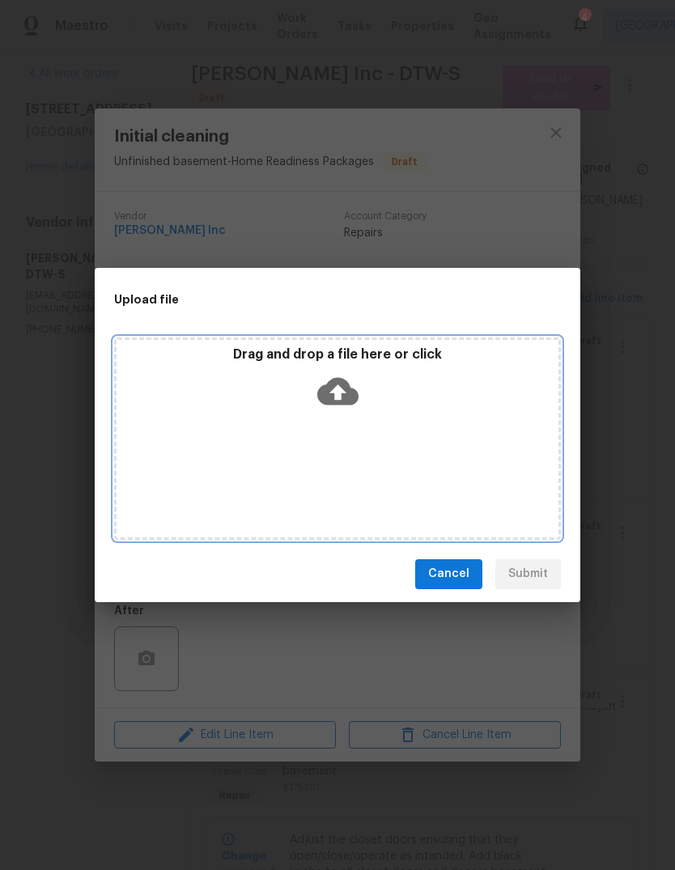
click at [422, 354] on p "Drag and drop a file here or click" at bounding box center [338, 354] width 442 height 17
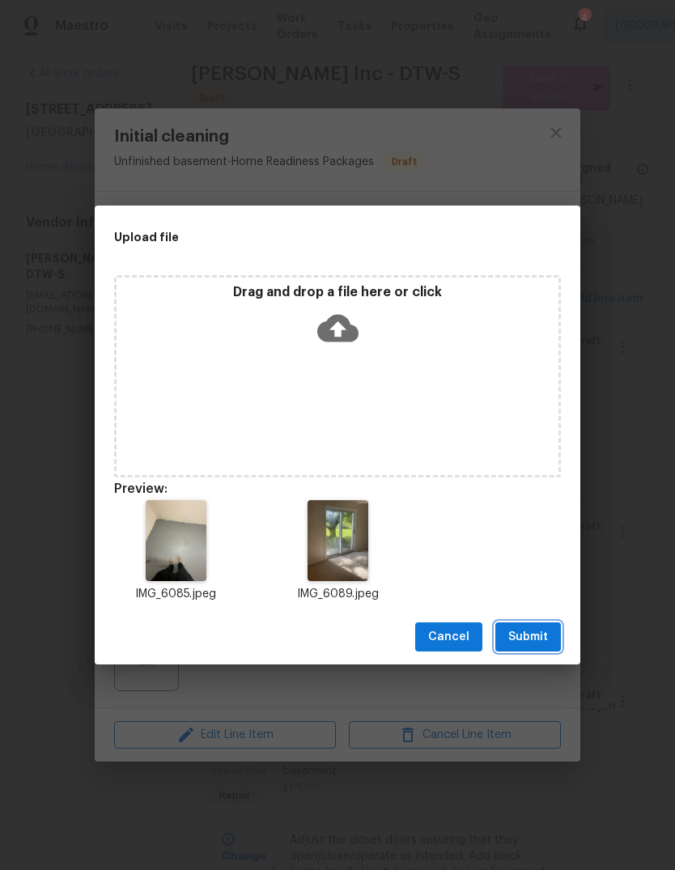
click at [539, 629] on span "Submit" at bounding box center [528, 637] width 40 height 20
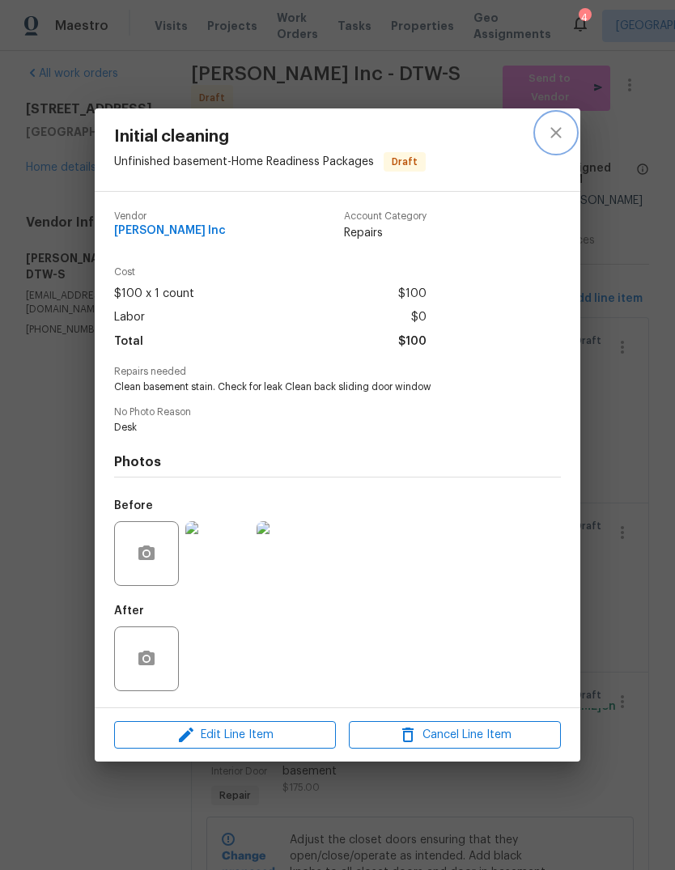
click at [562, 126] on icon "close" at bounding box center [555, 132] width 19 height 19
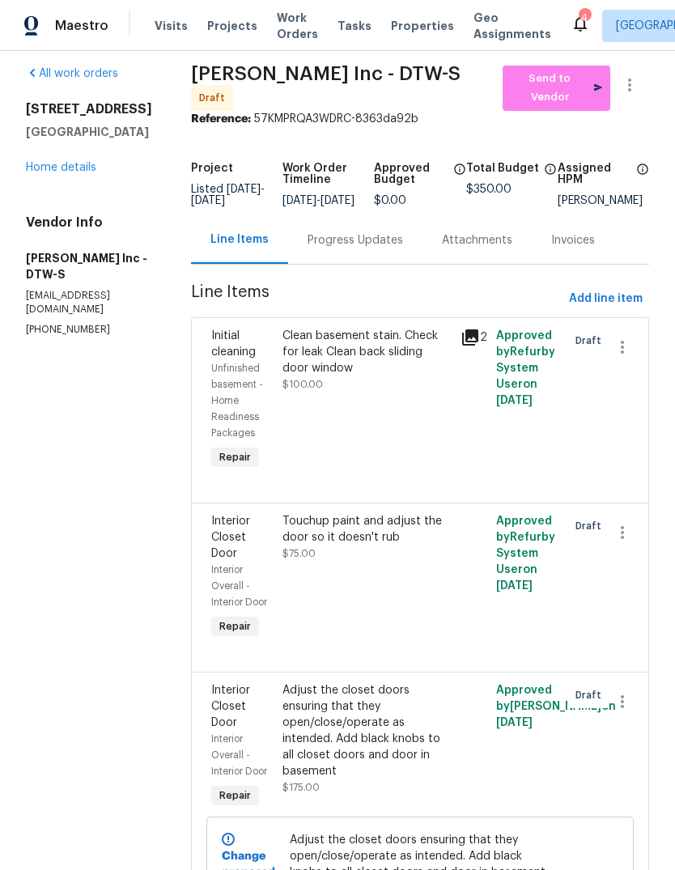
click at [415, 513] on div "Touchup paint and adjust the door so it doesn't rub $75.00" at bounding box center [366, 537] width 168 height 49
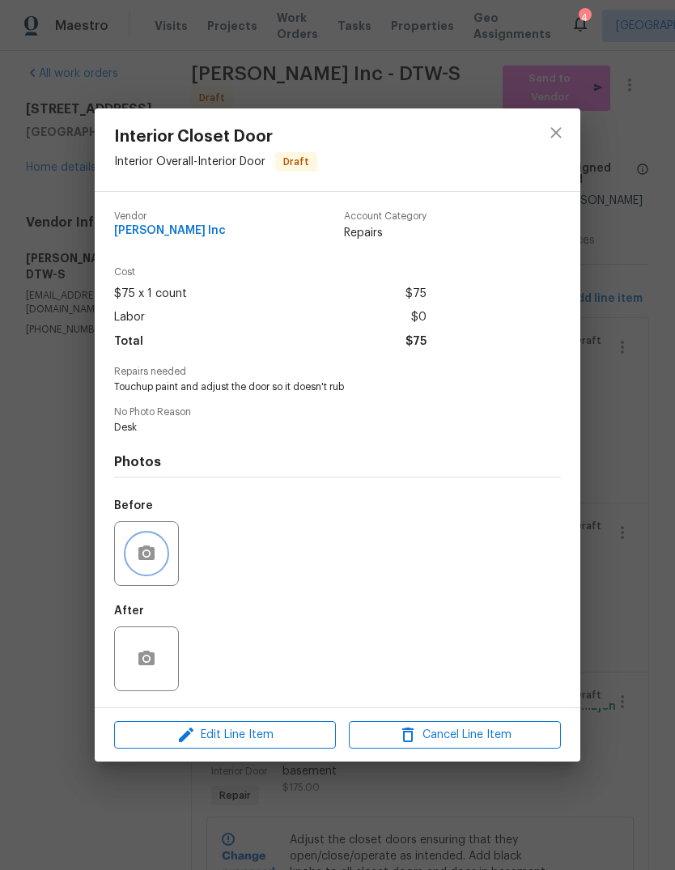
click at [159, 561] on button "button" at bounding box center [146, 553] width 39 height 39
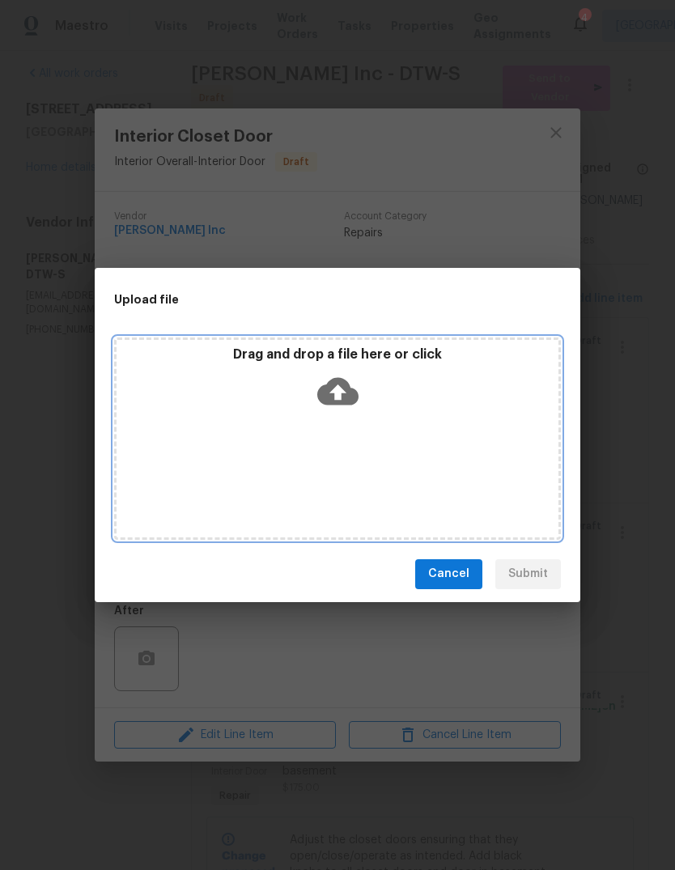
click at [441, 383] on div "Drag and drop a file here or click" at bounding box center [338, 381] width 442 height 70
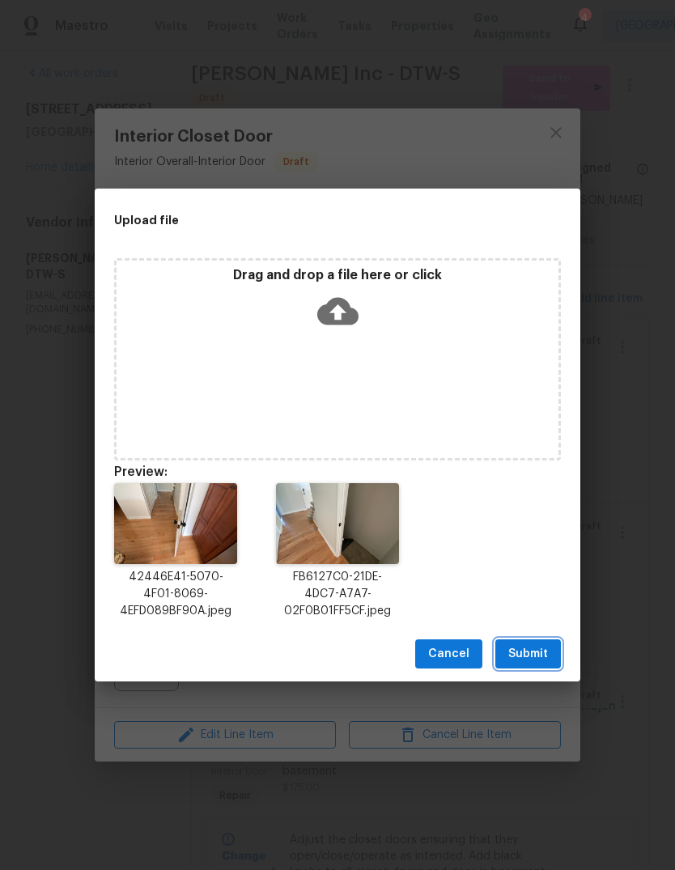
click at [542, 656] on span "Submit" at bounding box center [528, 654] width 40 height 20
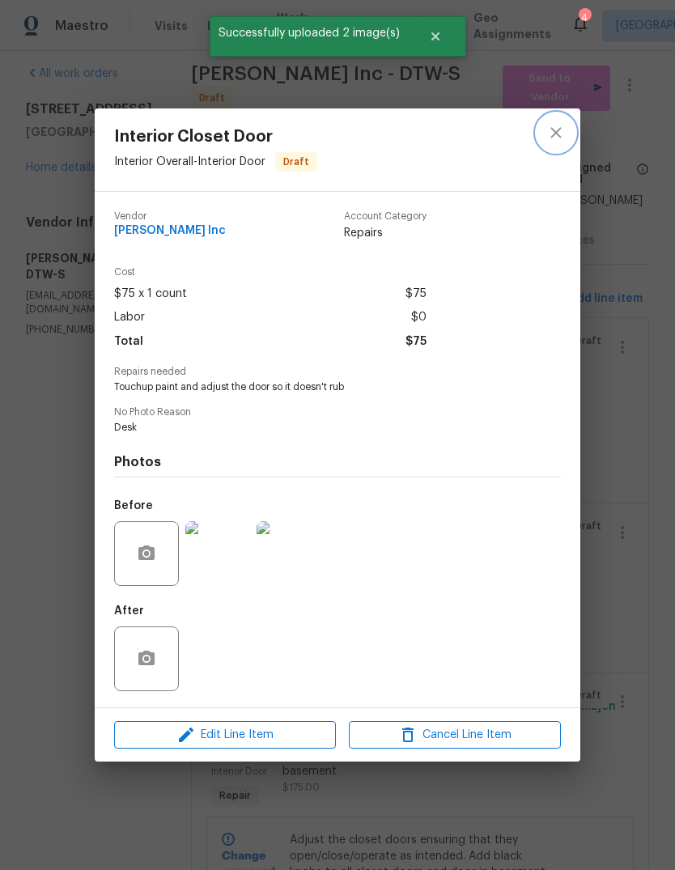
click at [561, 133] on icon "close" at bounding box center [555, 132] width 19 height 19
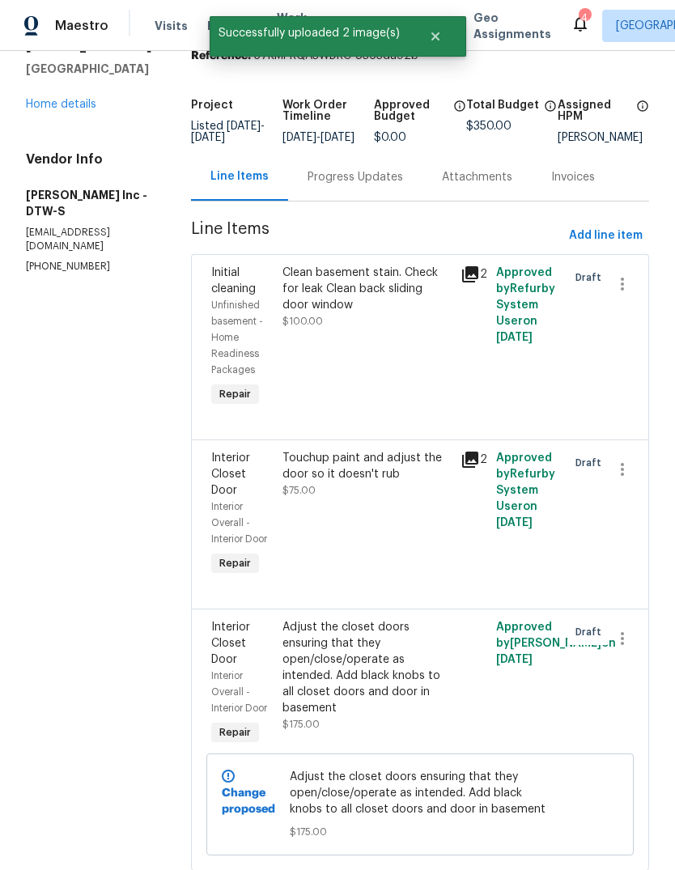
scroll to position [74, 0]
click at [366, 621] on div "Adjust the closet doors ensuring that they open/close/operate as intended. Add …" at bounding box center [366, 668] width 168 height 97
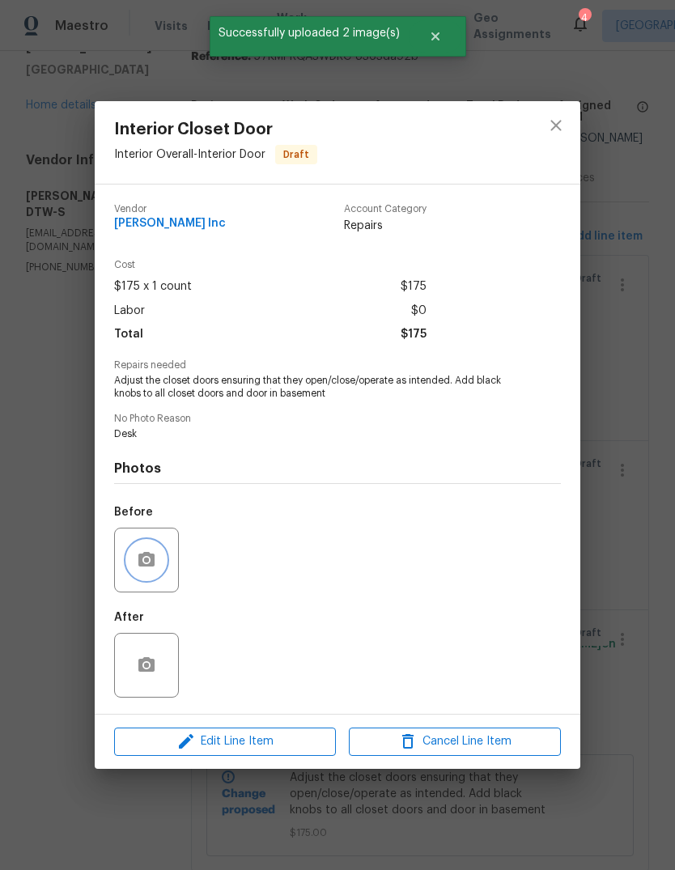
click at [157, 555] on button "button" at bounding box center [146, 559] width 39 height 39
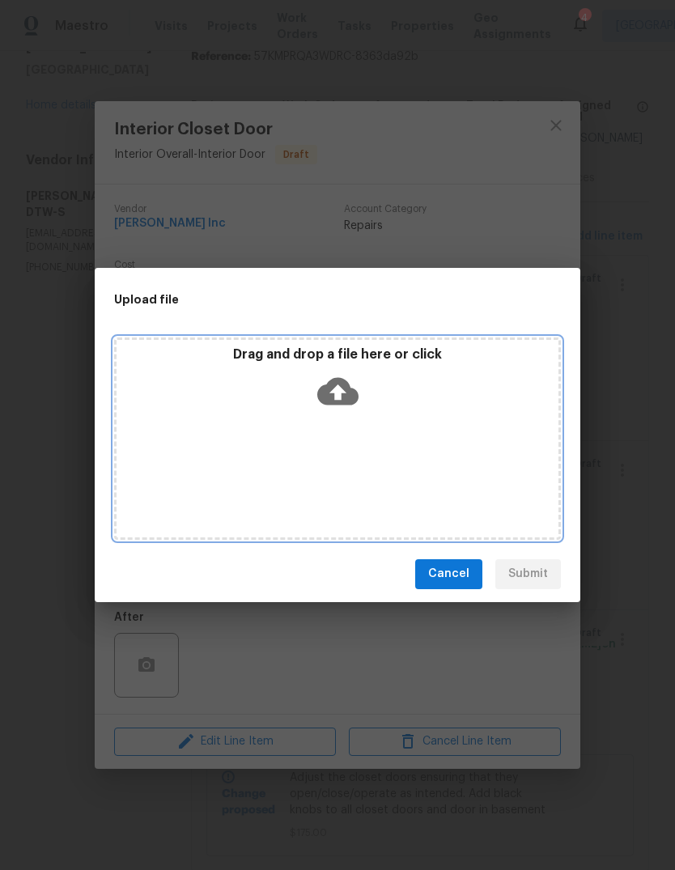
click at [430, 347] on p "Drag and drop a file here or click" at bounding box center [338, 354] width 442 height 17
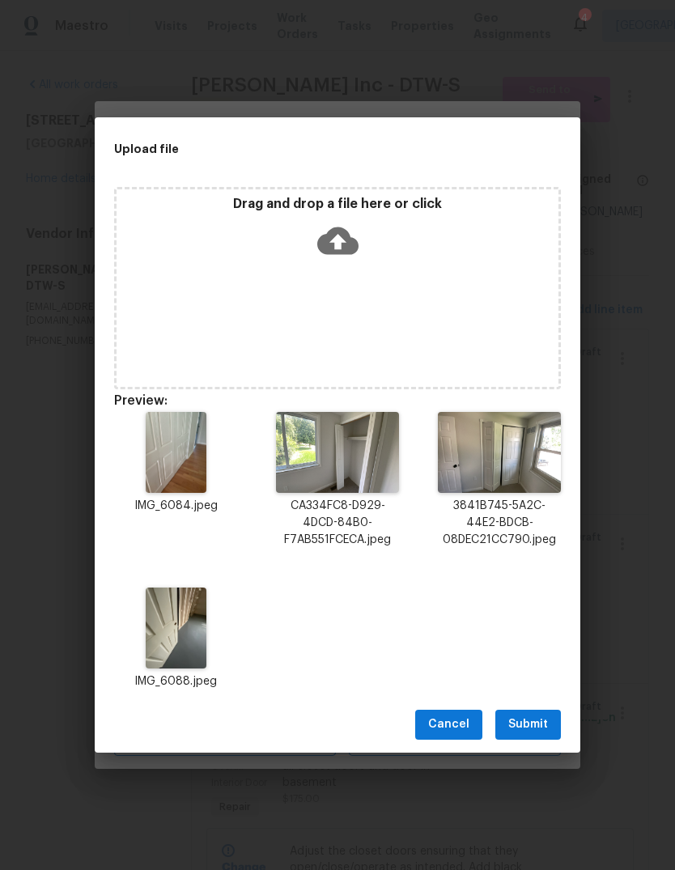
scroll to position [74, 0]
click at [542, 725] on span "Submit" at bounding box center [528, 724] width 40 height 20
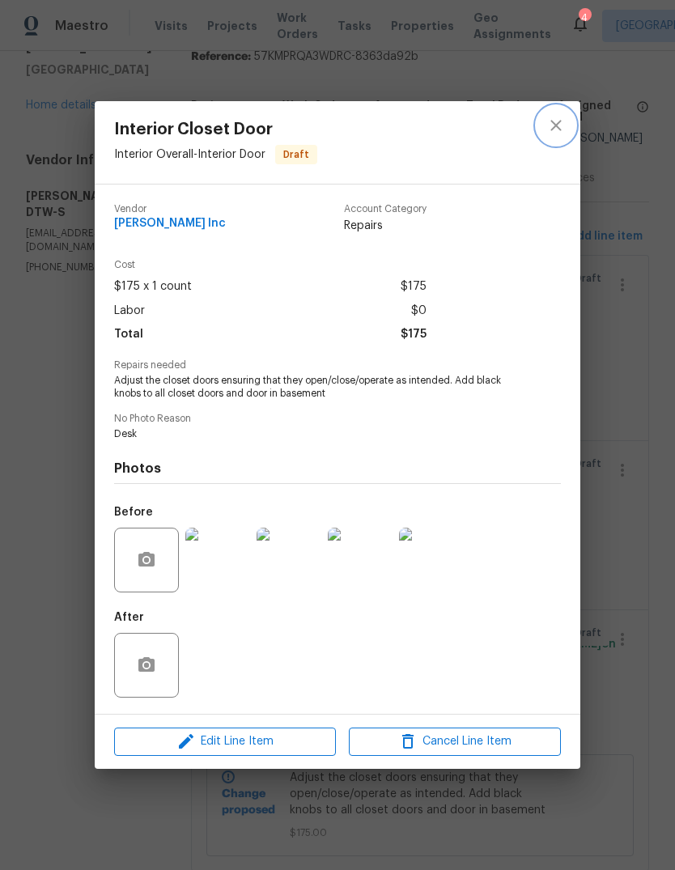
click at [553, 117] on icon "close" at bounding box center [555, 125] width 19 height 19
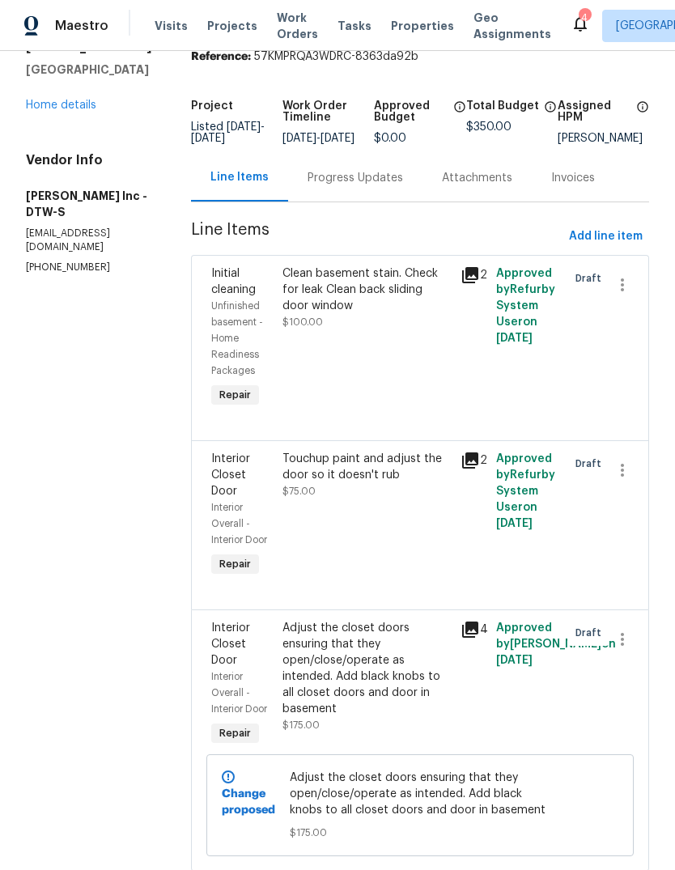
click at [49, 100] on link "Home details" at bounding box center [61, 105] width 70 height 11
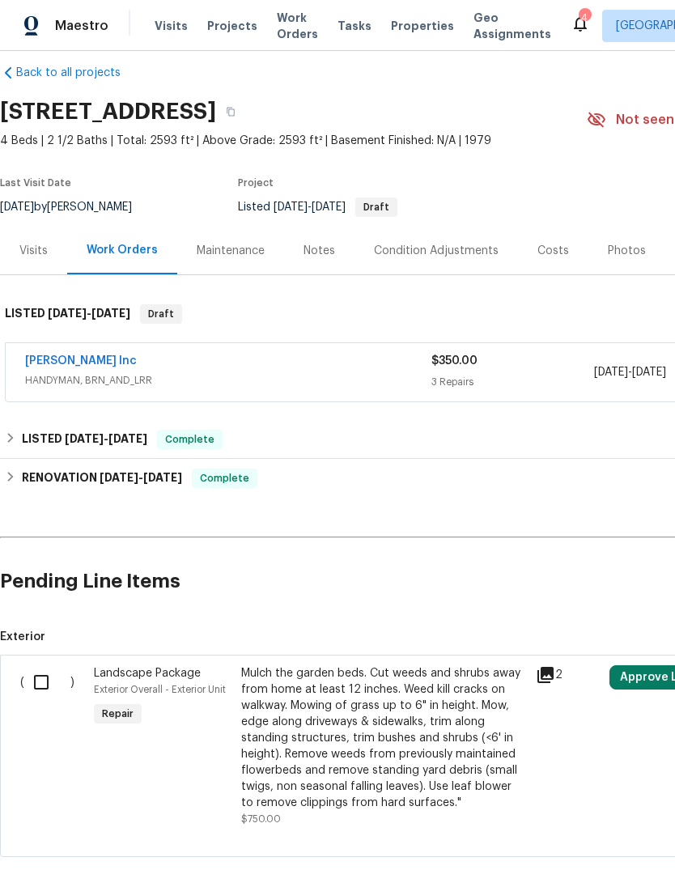
scroll to position [19, 0]
click at [337, 862] on div "Back to all projects 830 Dartmouth Dr, Rochester Hills, MI 48307 4 Beds | 2 1/2…" at bounding box center [457, 460] width 914 height 818
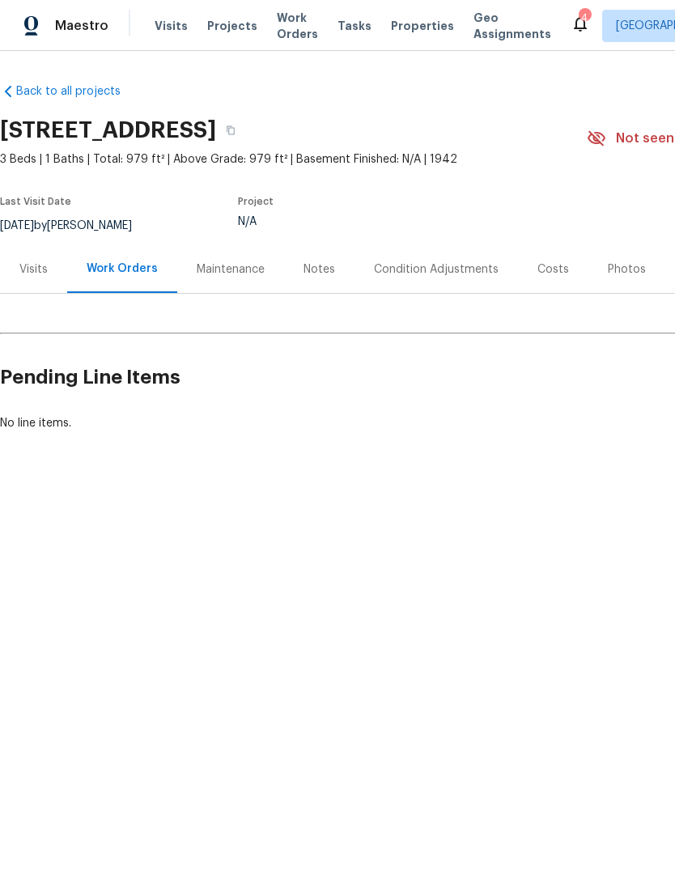
click at [231, 277] on div "Maintenance" at bounding box center [231, 269] width 68 height 16
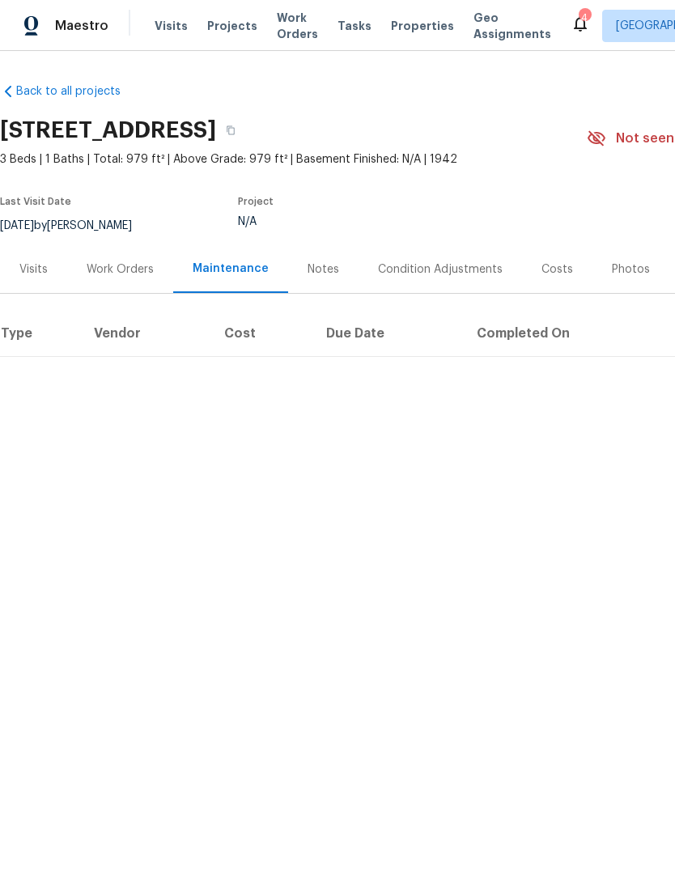
click at [125, 276] on div "Work Orders" at bounding box center [120, 269] width 67 height 16
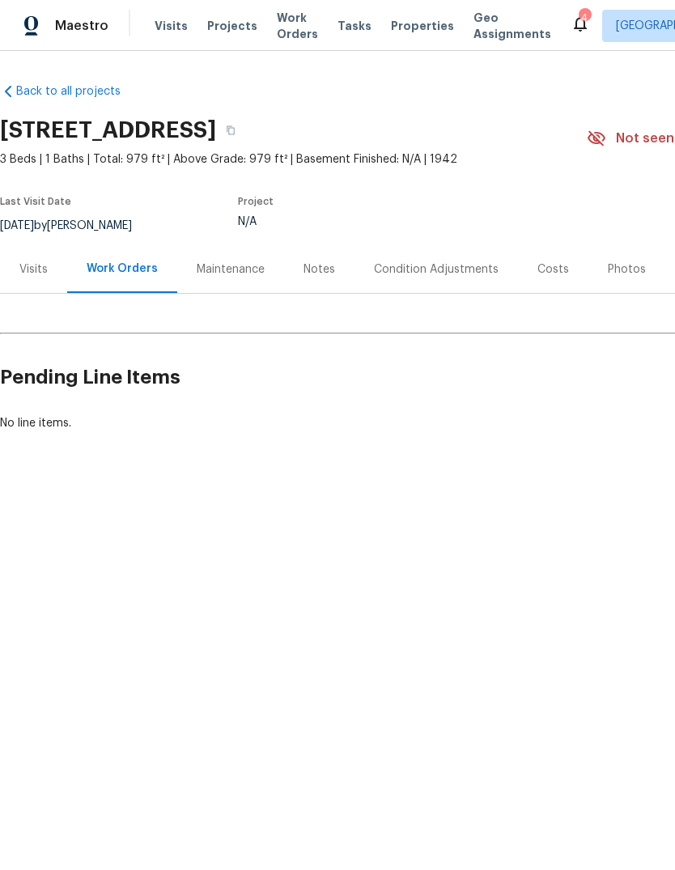
click at [233, 286] on div "Maintenance" at bounding box center [230, 269] width 107 height 48
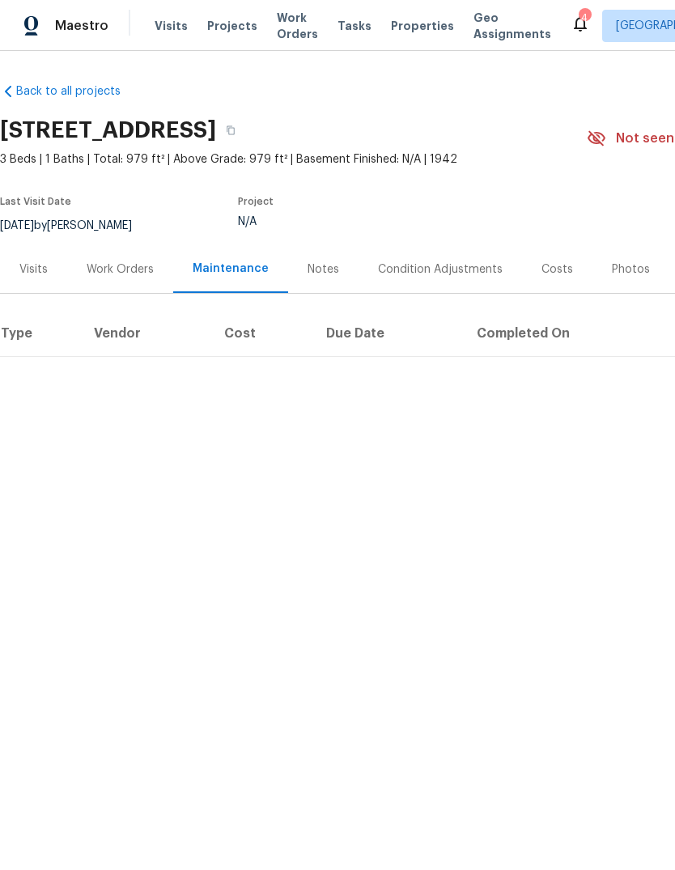
click at [124, 276] on div "Work Orders" at bounding box center [120, 269] width 67 height 16
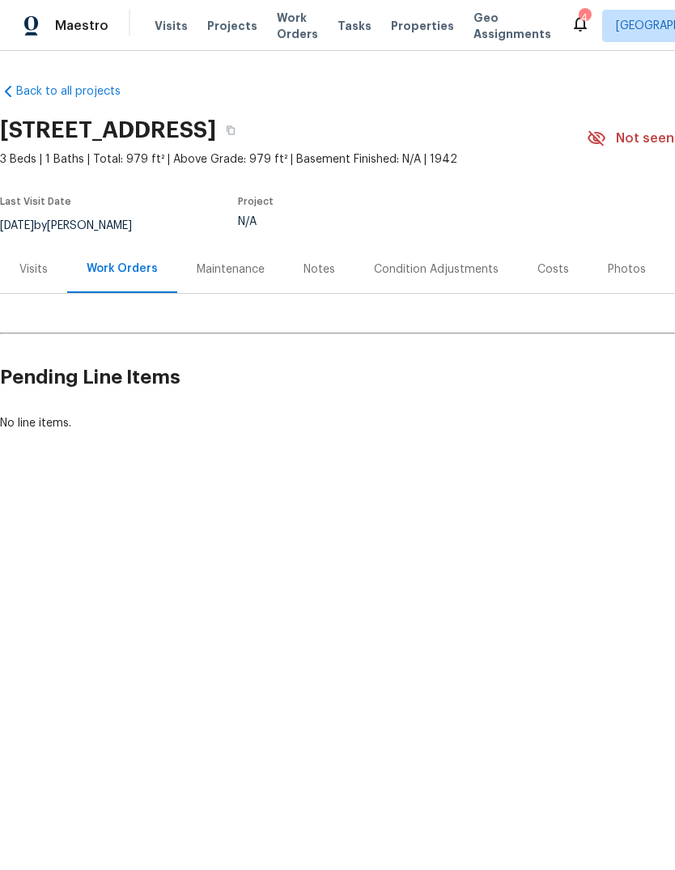
click at [408, 20] on span "Properties" at bounding box center [422, 26] width 63 height 16
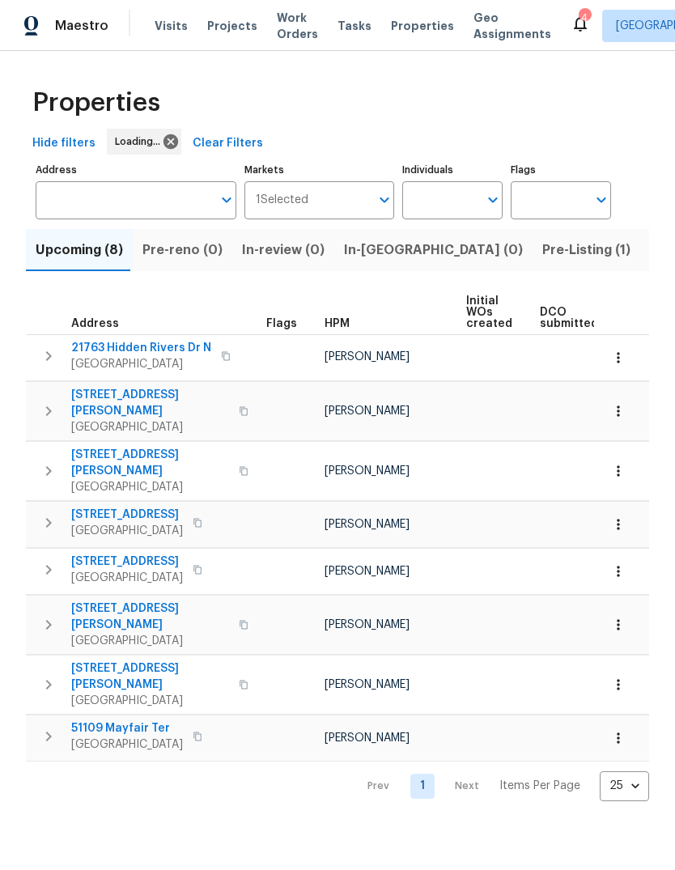
click at [650, 248] on span "Listed (18)" at bounding box center [683, 250] width 67 height 23
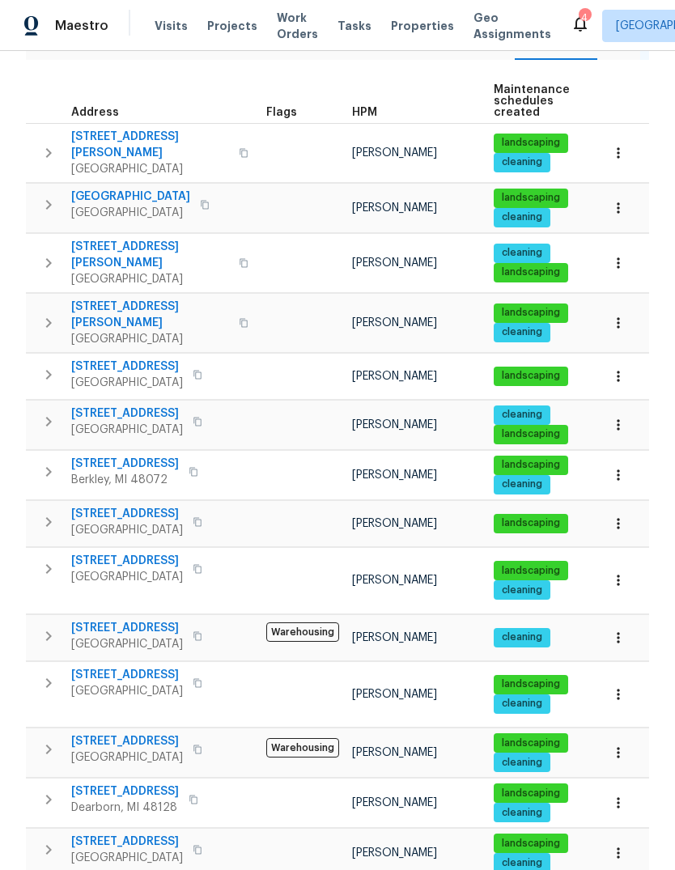
scroll to position [228, 0]
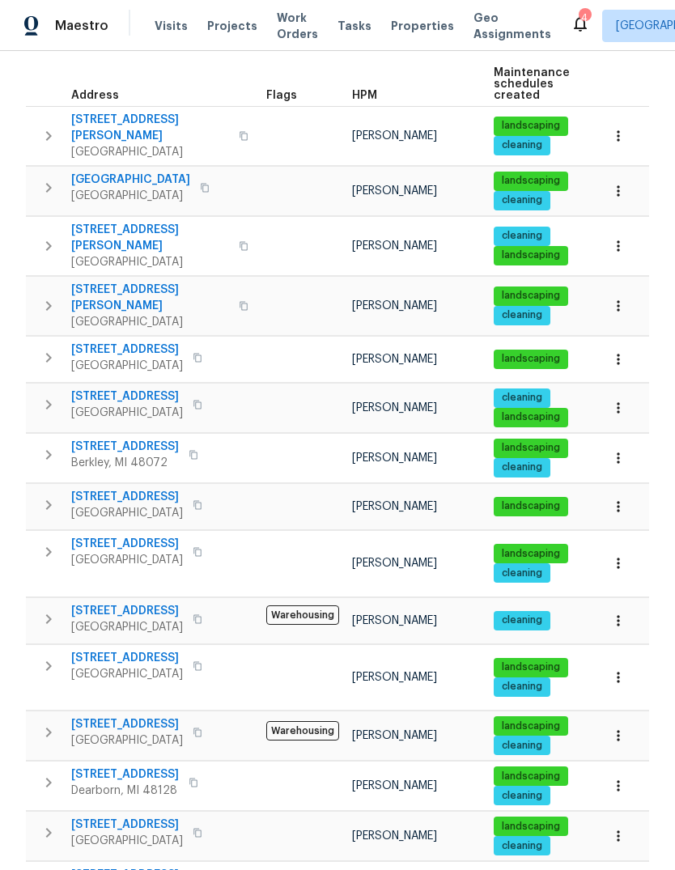
click at [115, 489] on span "20612 Kingsville St" at bounding box center [127, 497] width 112 height 16
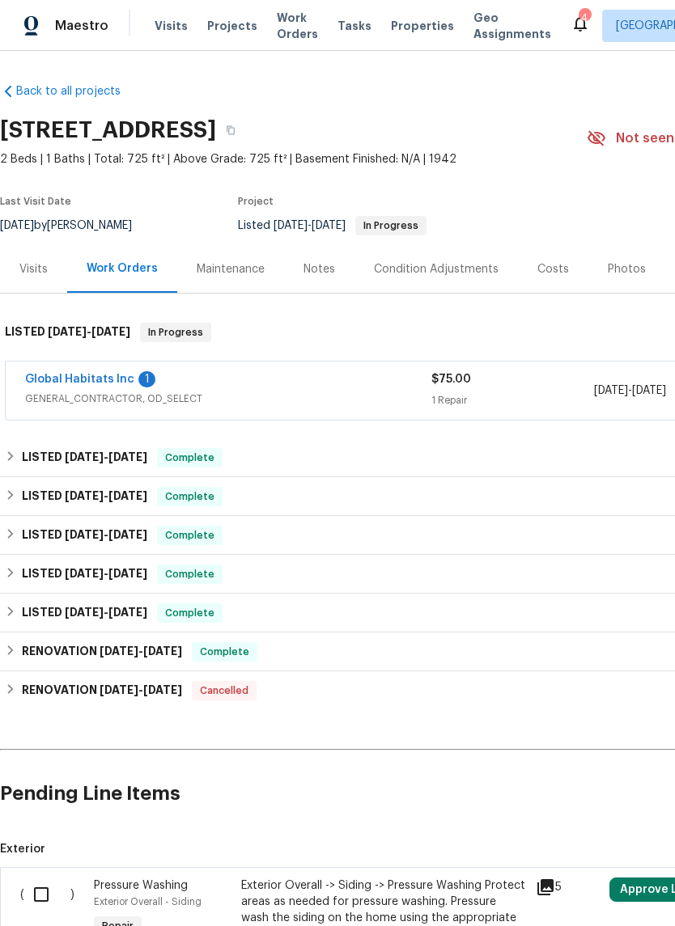
click at [91, 374] on link "Global Habitats Inc" at bounding box center [79, 379] width 109 height 11
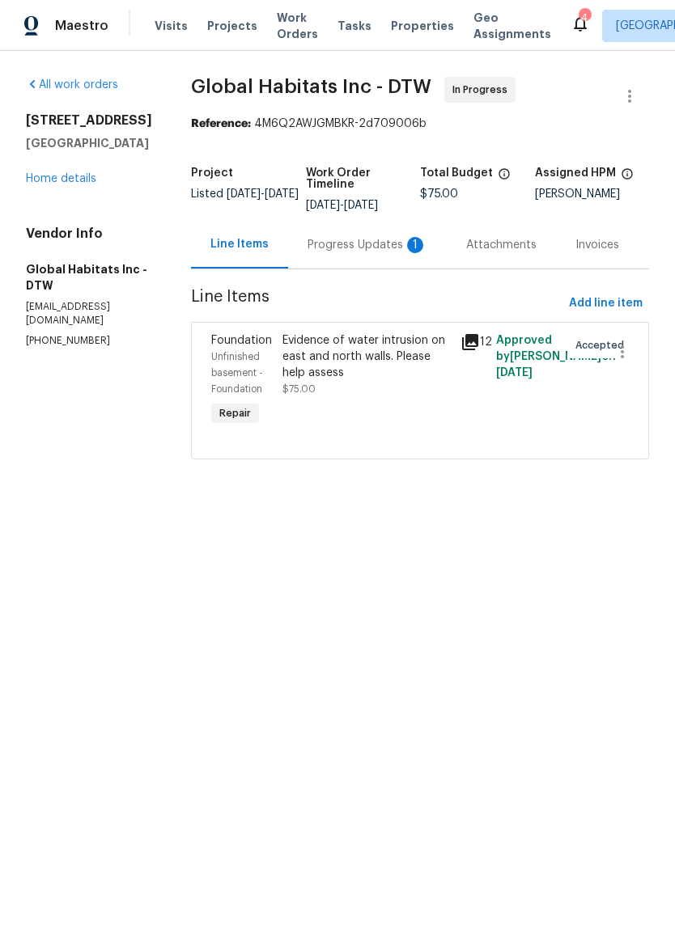
click at [383, 242] on div "Progress Updates 1" at bounding box center [367, 245] width 120 height 16
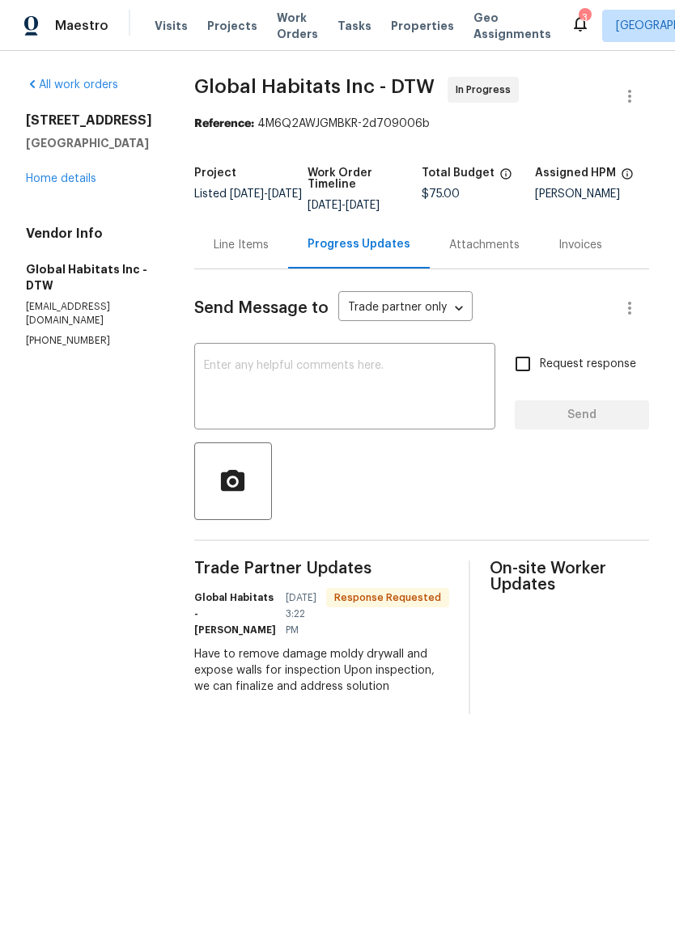
click at [395, 378] on textarea at bounding box center [345, 388] width 282 height 57
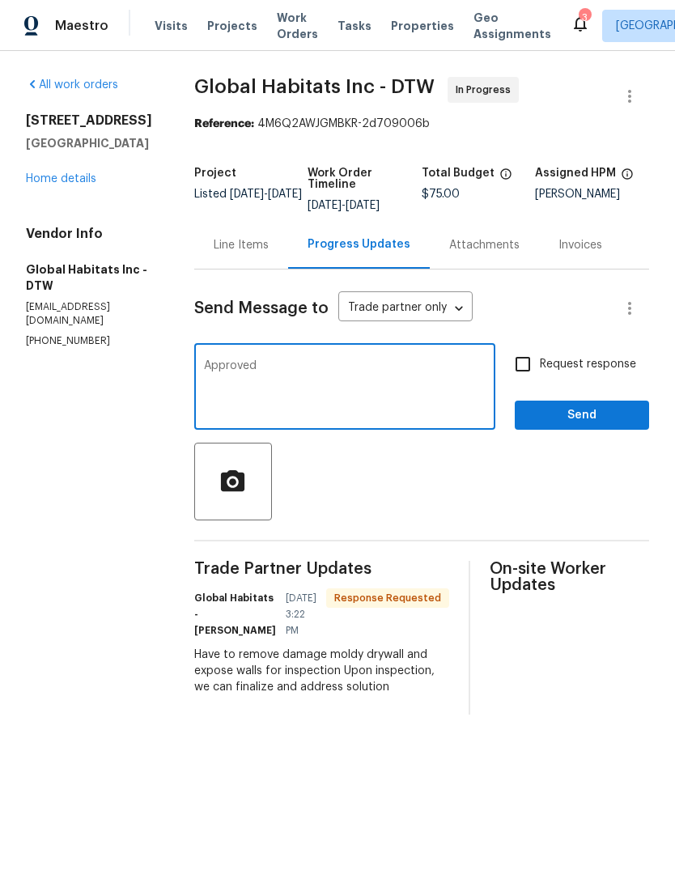
type textarea "Approved"
click at [586, 414] on span "Send" at bounding box center [581, 415] width 108 height 20
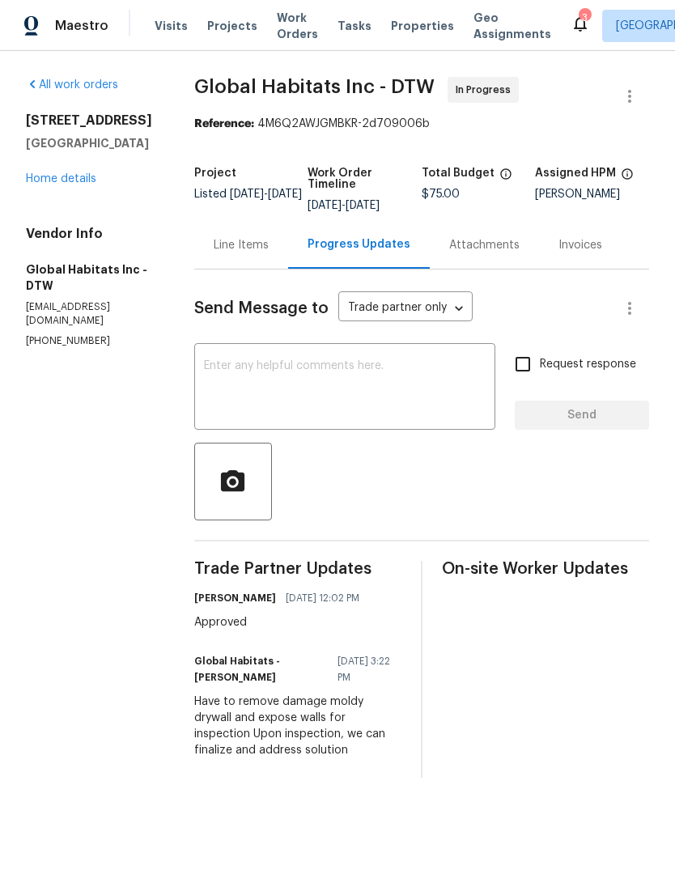
click at [400, 366] on textarea at bounding box center [345, 388] width 282 height 57
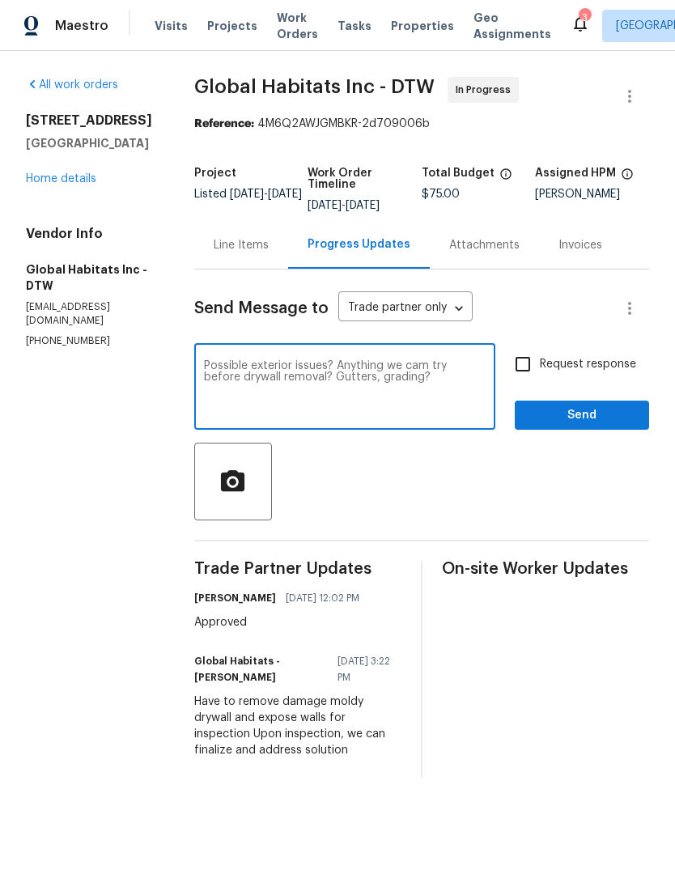
type textarea "Possible exterior issues? Anything we cam try before drywall removal? Gutters, …"
click at [561, 409] on span "Send" at bounding box center [581, 415] width 108 height 20
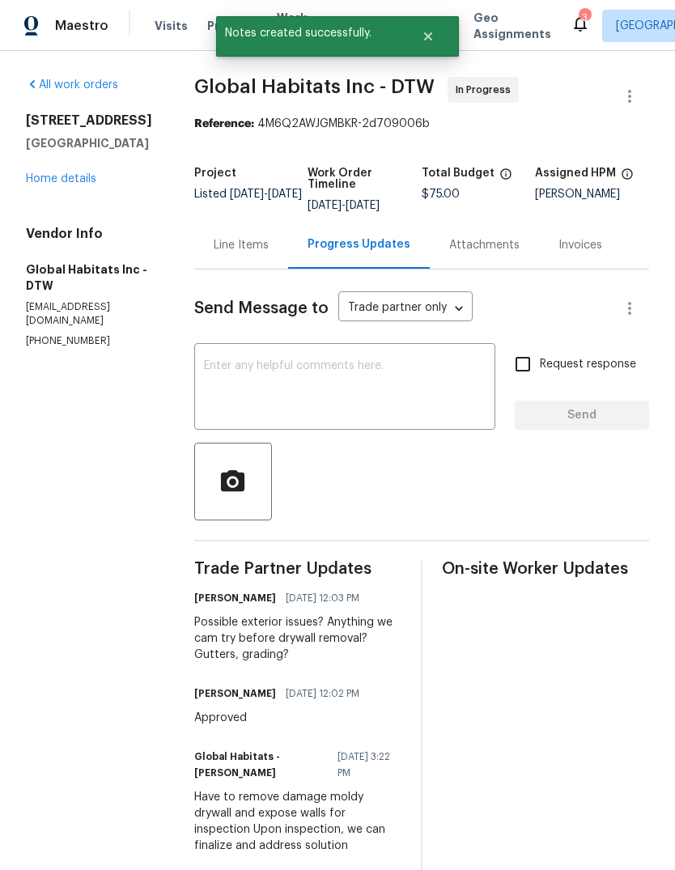
click at [62, 184] on link "Home details" at bounding box center [61, 178] width 70 height 11
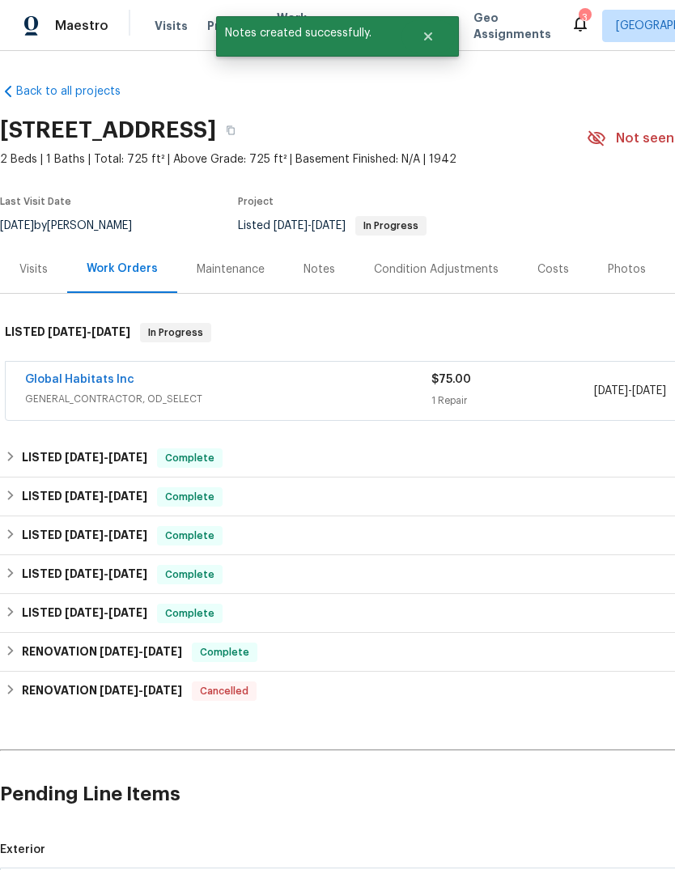
click at [578, 14] on div "3" at bounding box center [583, 18] width 11 height 16
click at [578, 13] on div "3" at bounding box center [583, 18] width 11 height 16
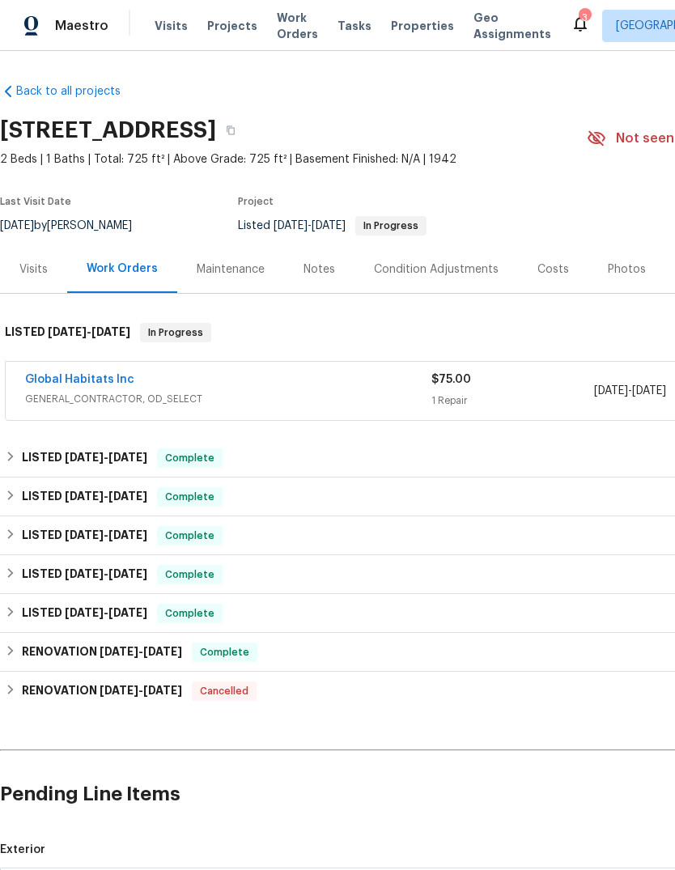
click at [570, 24] on icon at bounding box center [579, 23] width 19 height 19
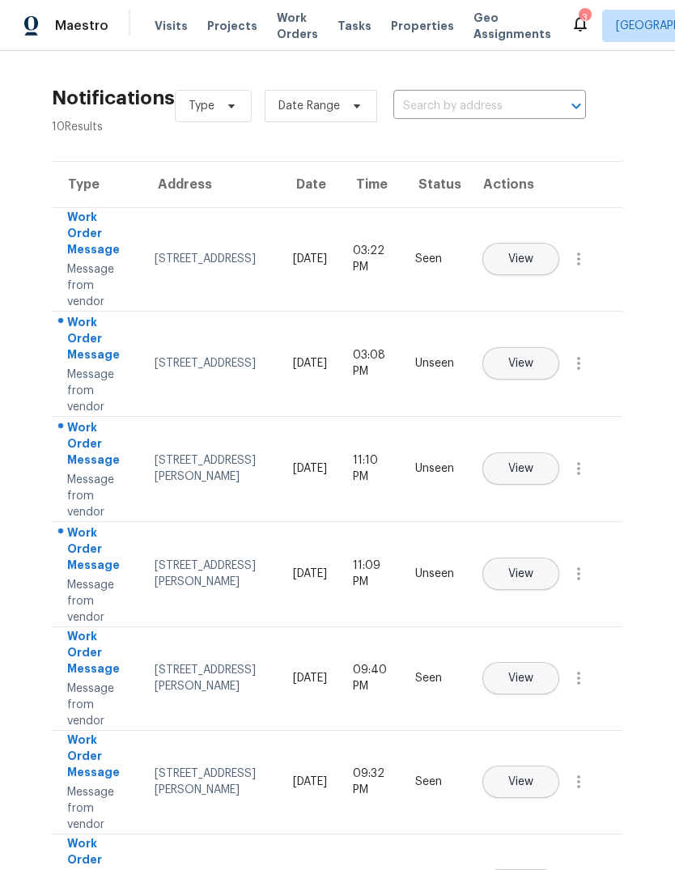
click at [559, 352] on button "View" at bounding box center [520, 363] width 77 height 32
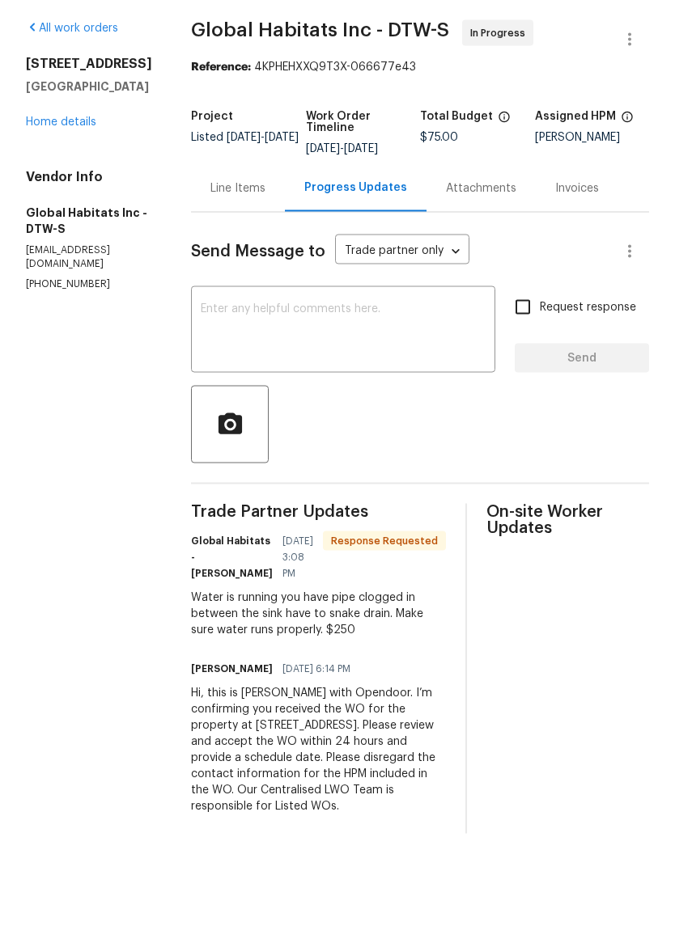
scroll to position [23, 0]
click at [227, 237] on div "Line Items" at bounding box center [237, 245] width 55 height 16
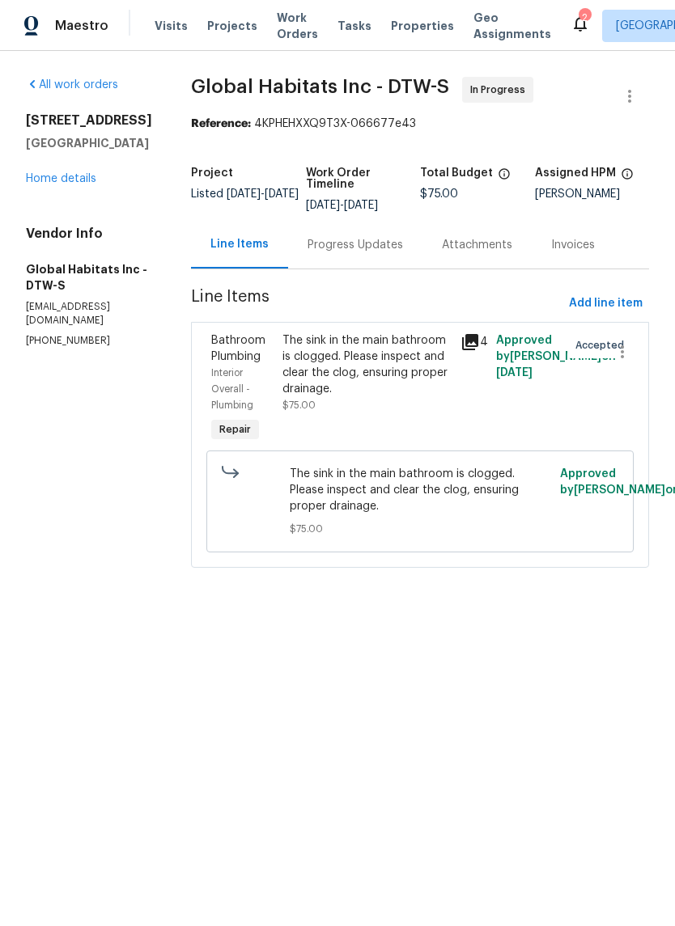
click at [570, 19] on icon at bounding box center [579, 23] width 19 height 19
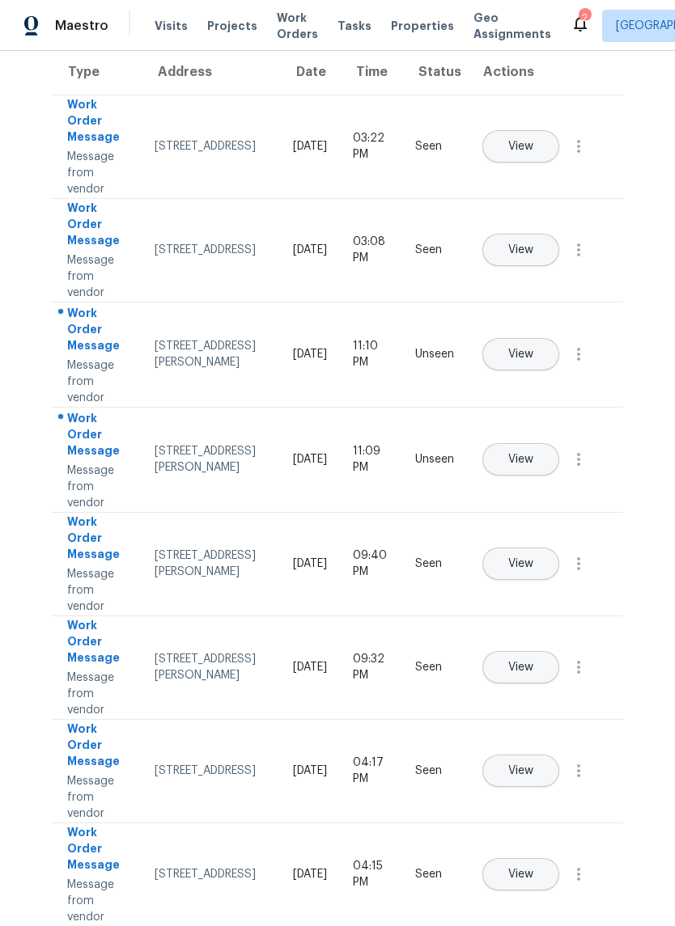
scroll to position [116, 0]
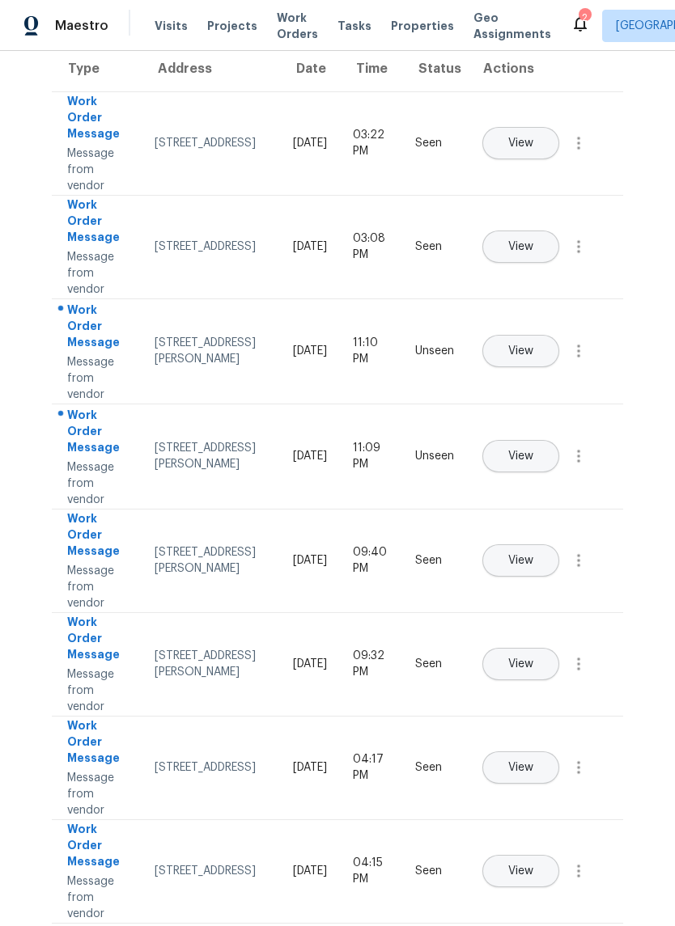
click at [533, 345] on span "View" at bounding box center [520, 351] width 25 height 12
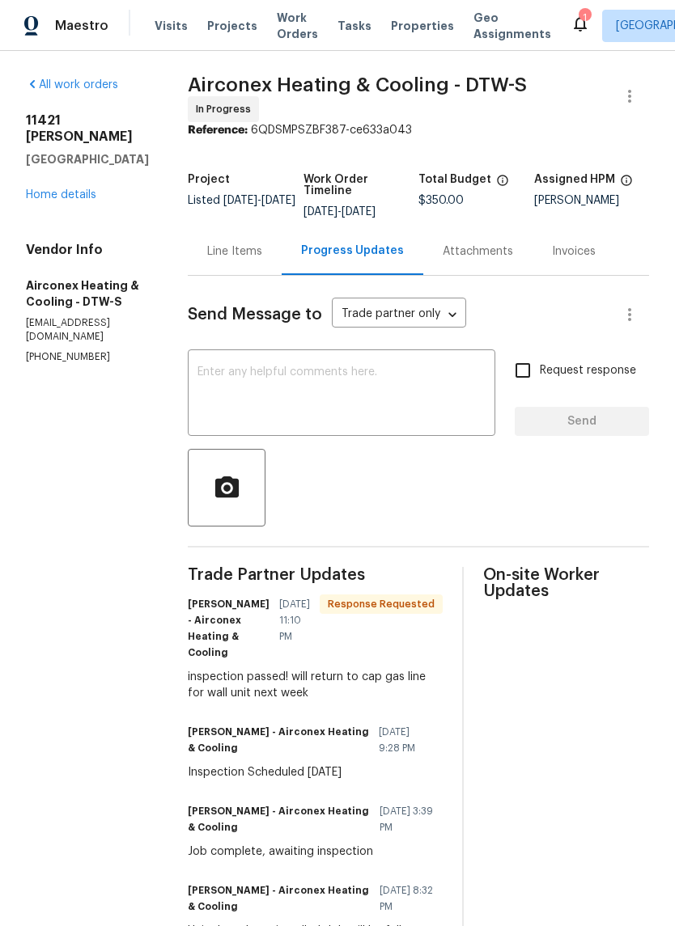
click at [574, 28] on icon at bounding box center [580, 24] width 13 height 16
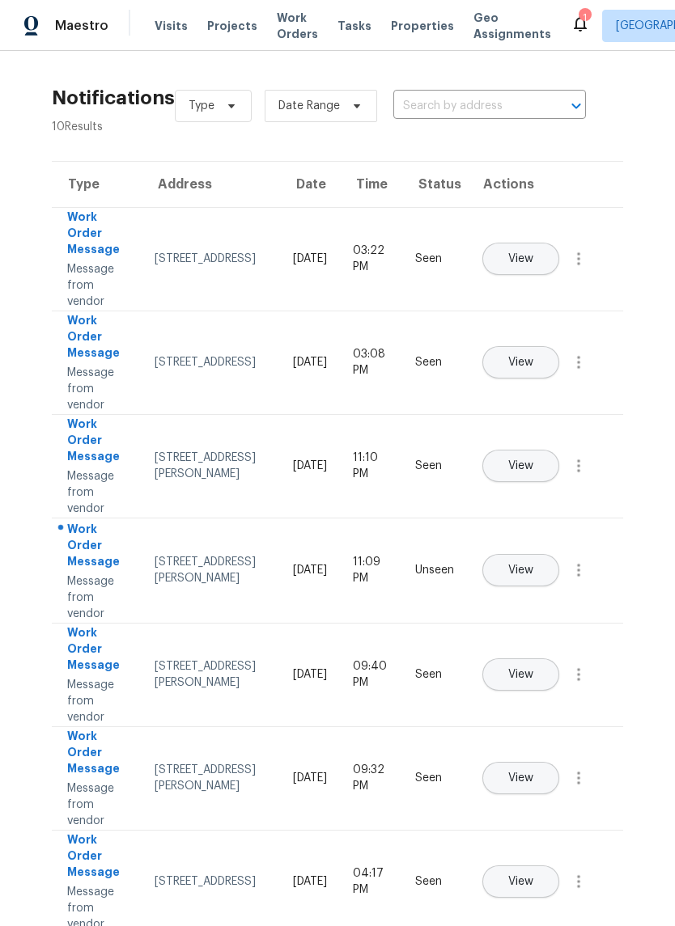
click at [533, 565] on span "View" at bounding box center [520, 571] width 25 height 12
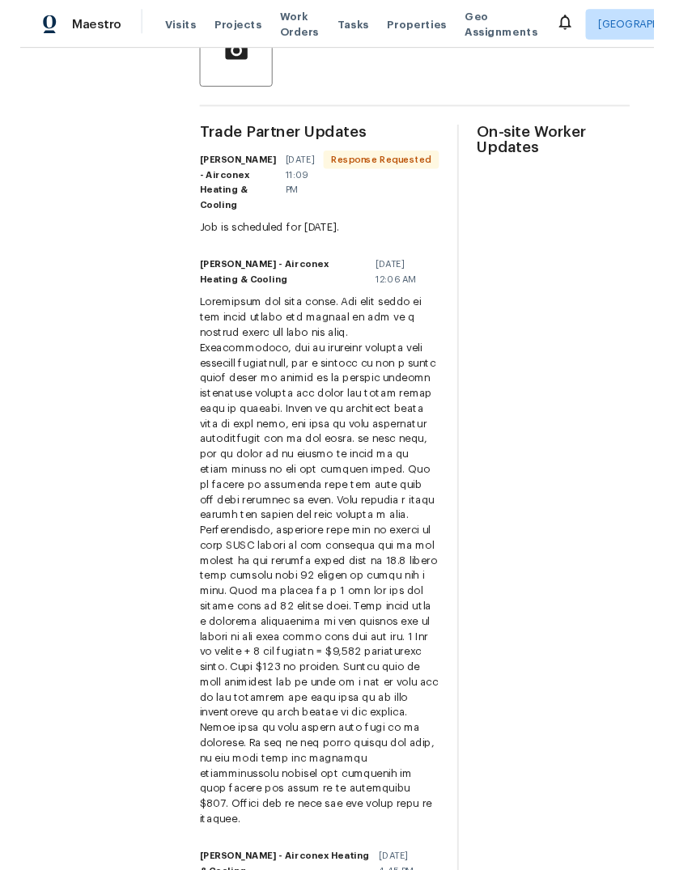
scroll to position [449, 0]
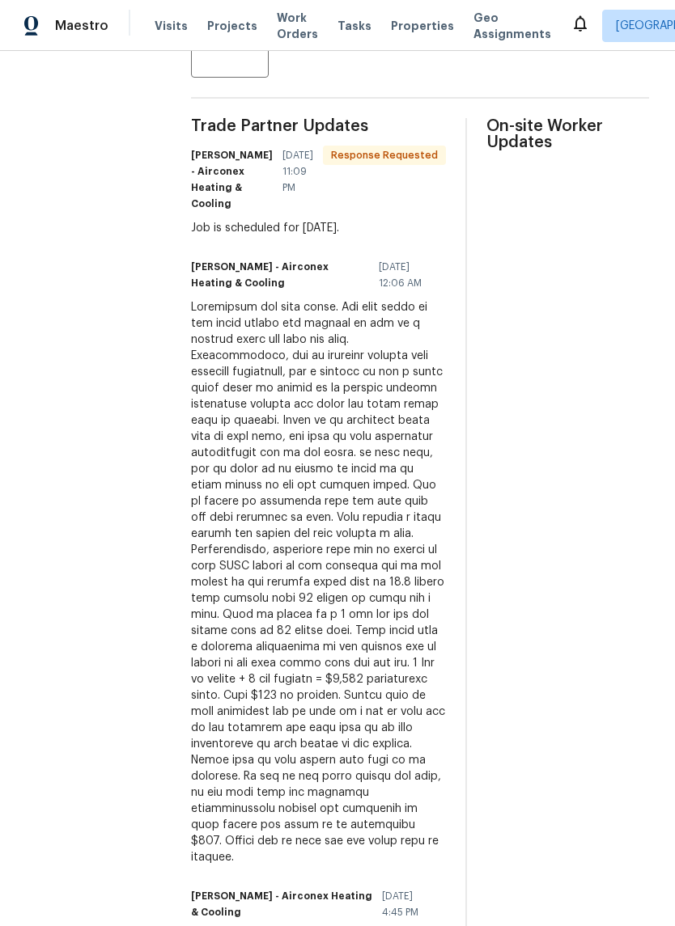
click at [277, 23] on span "Work Orders" at bounding box center [297, 26] width 41 height 32
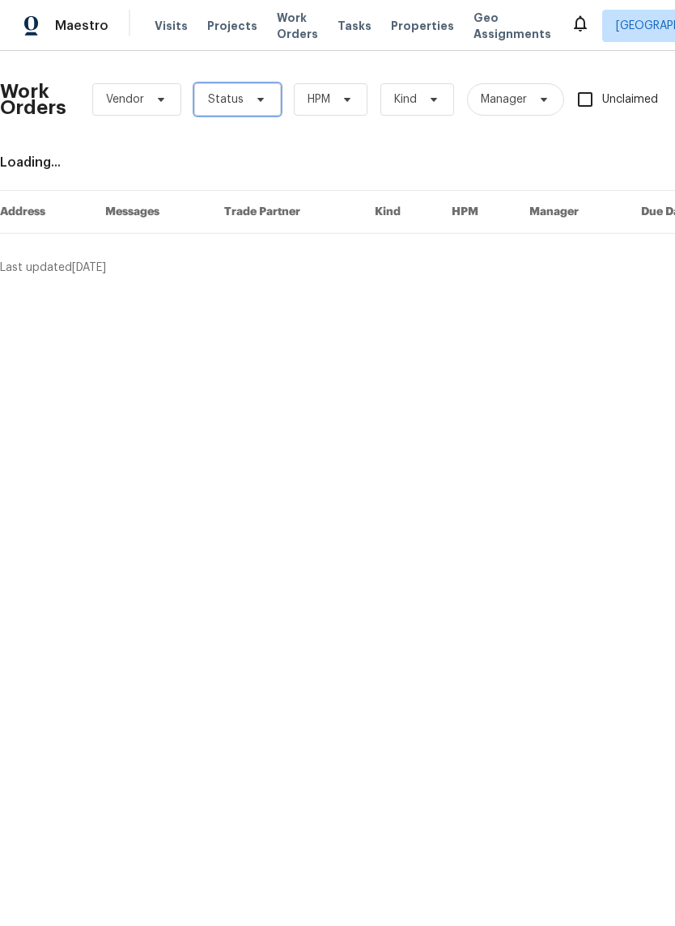
click at [243, 112] on span "Status" at bounding box center [237, 99] width 87 height 32
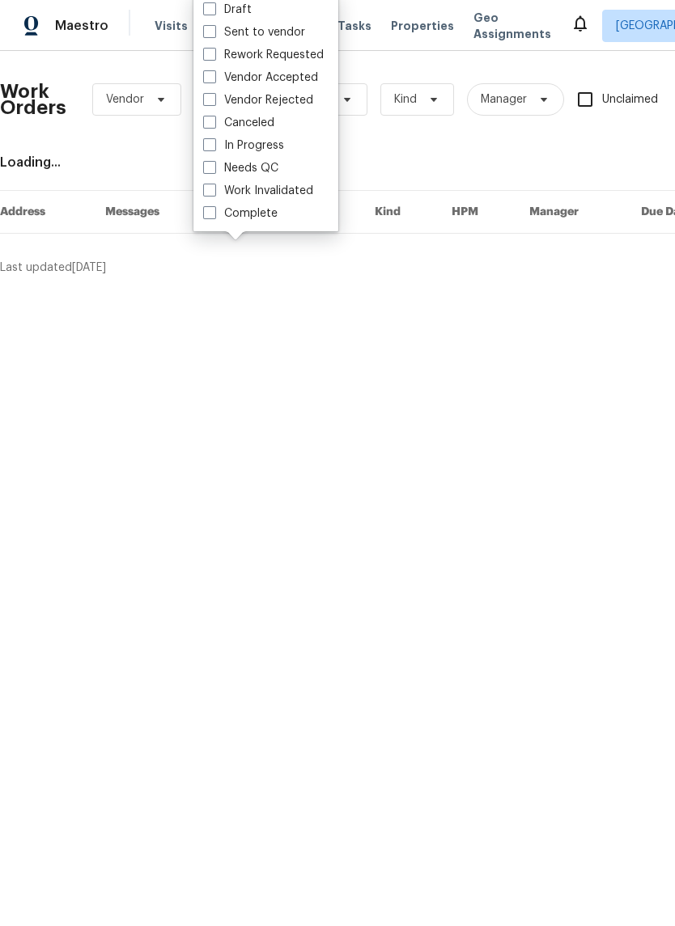
click at [267, 175] on label "Needs QC" at bounding box center [240, 168] width 75 height 16
click at [214, 171] on input "Needs QC" at bounding box center [208, 165] width 11 height 11
checkbox input "true"
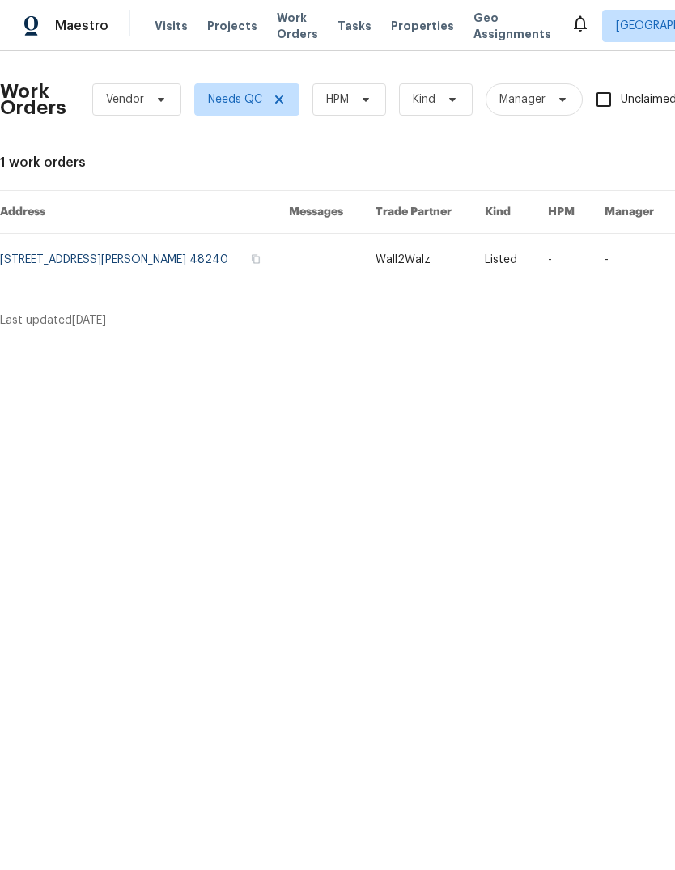
click at [396, 32] on span "Properties" at bounding box center [422, 26] width 63 height 16
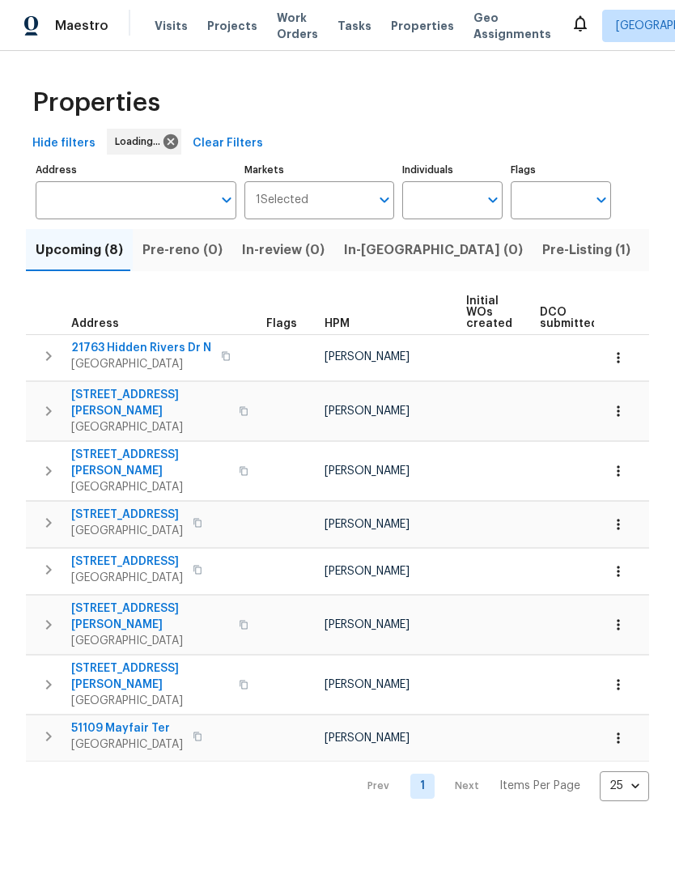
click at [542, 256] on span "Pre-Listing (1)" at bounding box center [586, 250] width 88 height 23
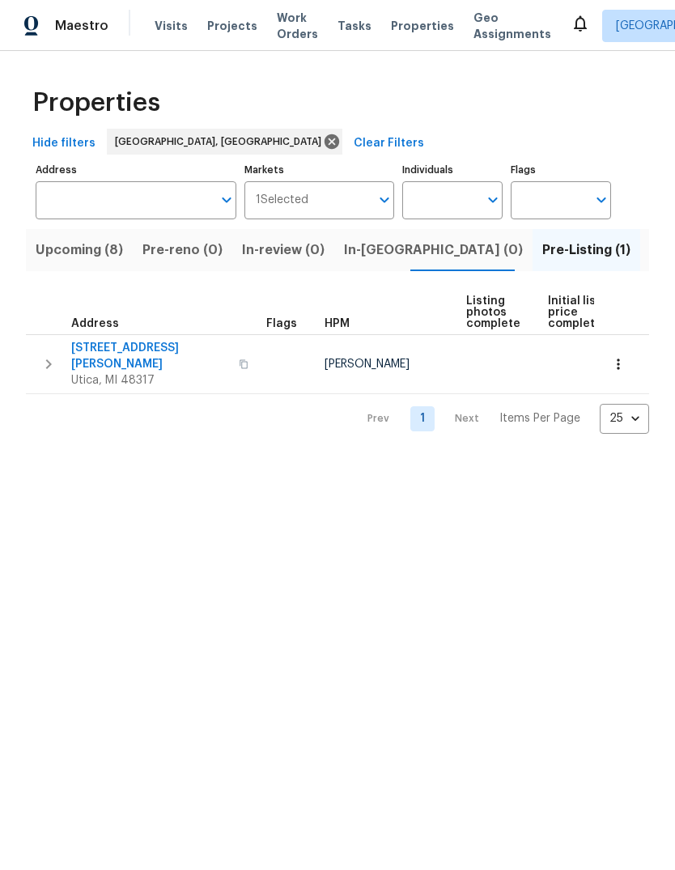
click at [128, 372] on span "Utica, MI 48317" at bounding box center [150, 380] width 158 height 16
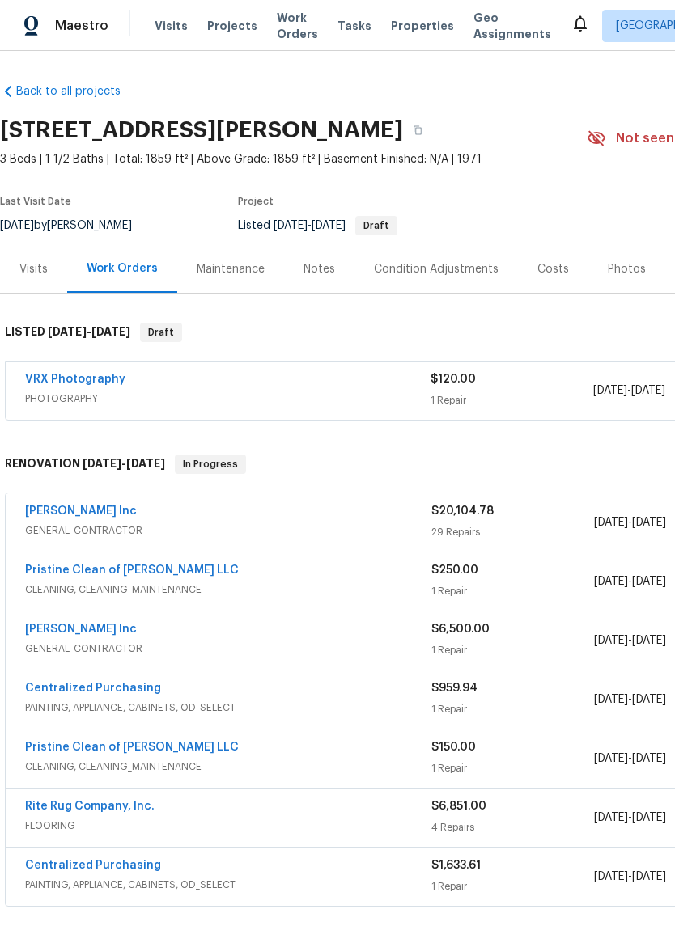
click at [629, 283] on div "Photos" at bounding box center [626, 269] width 77 height 48
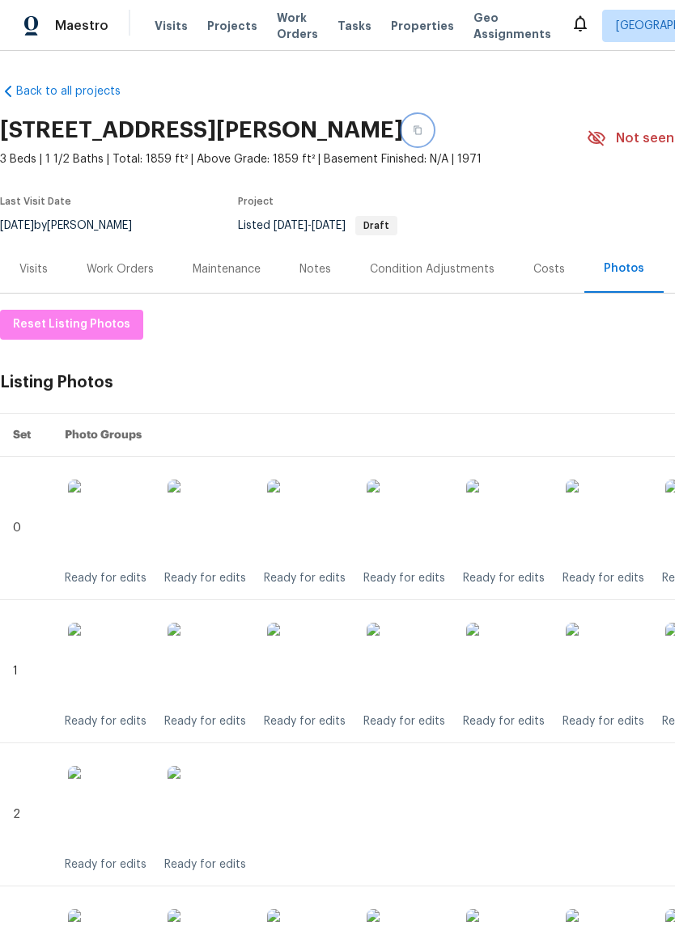
click at [411, 122] on button "button" at bounding box center [417, 130] width 29 height 29
